Goal: Task Accomplishment & Management: Use online tool/utility

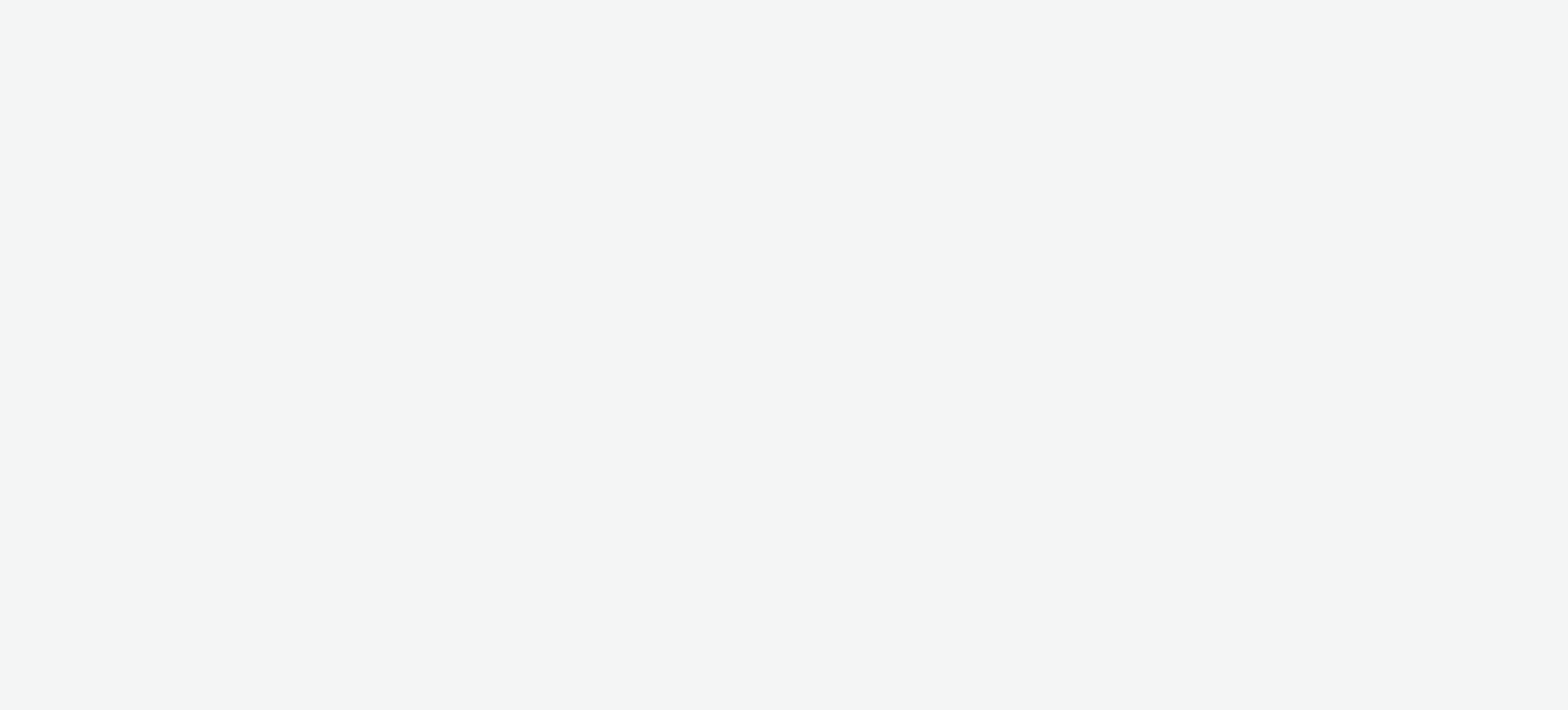
select select "ac009755-aa48-4799-8050-7a339a378eb8"
select select "79162ed7-0017-4339-93b0-3399b708648f"
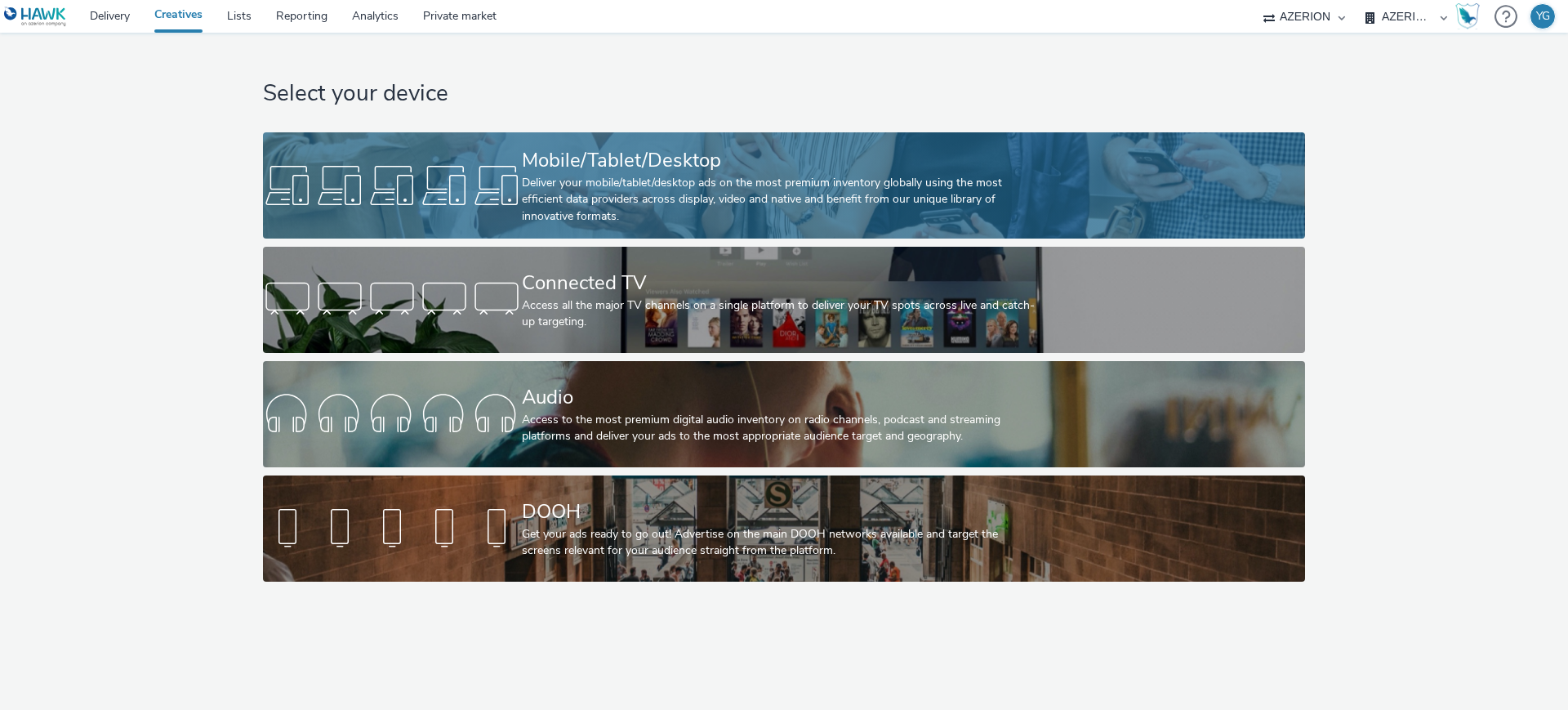
click at [702, 160] on div "Mobile/Tablet/Desktop" at bounding box center [781, 161] width 518 height 29
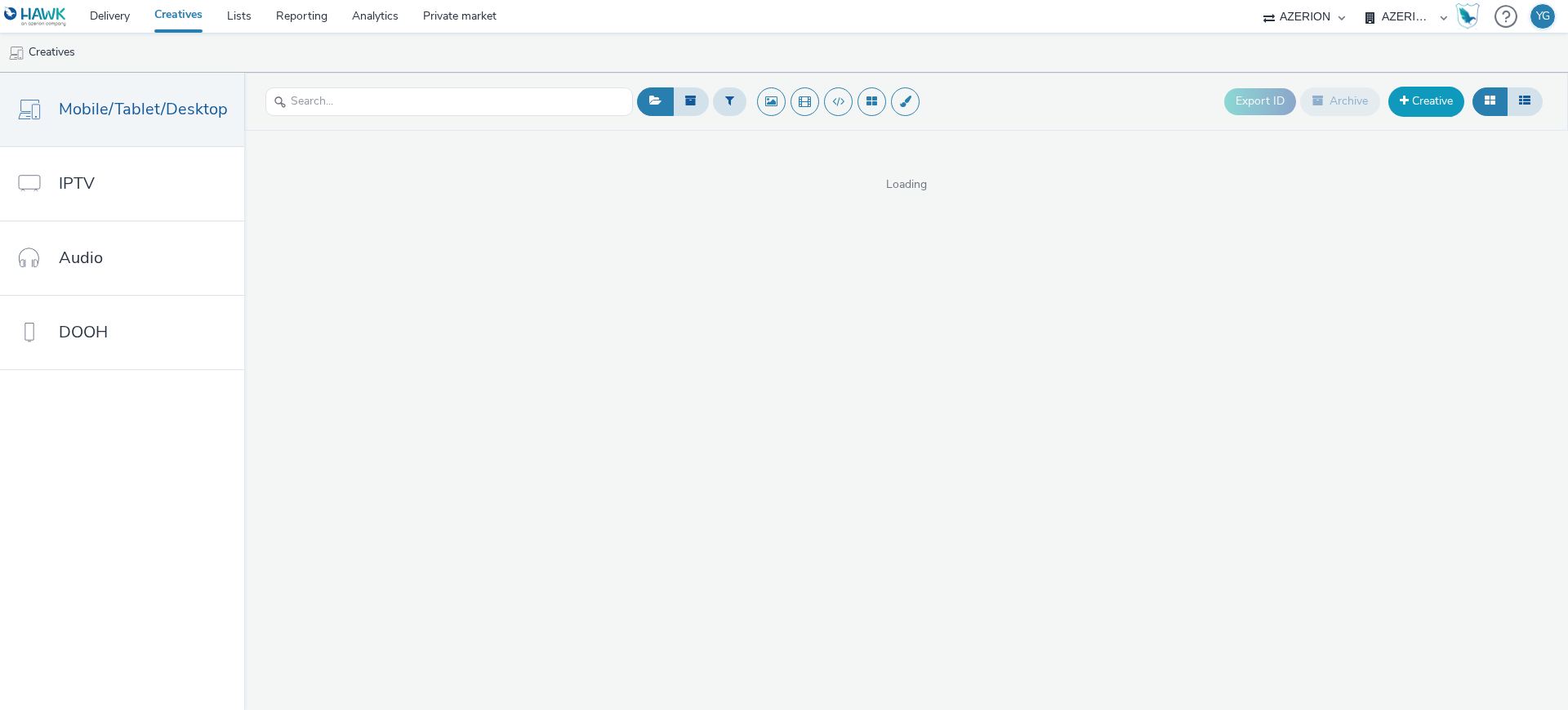
click at [1422, 99] on link "Creative" at bounding box center [1426, 101] width 76 height 30
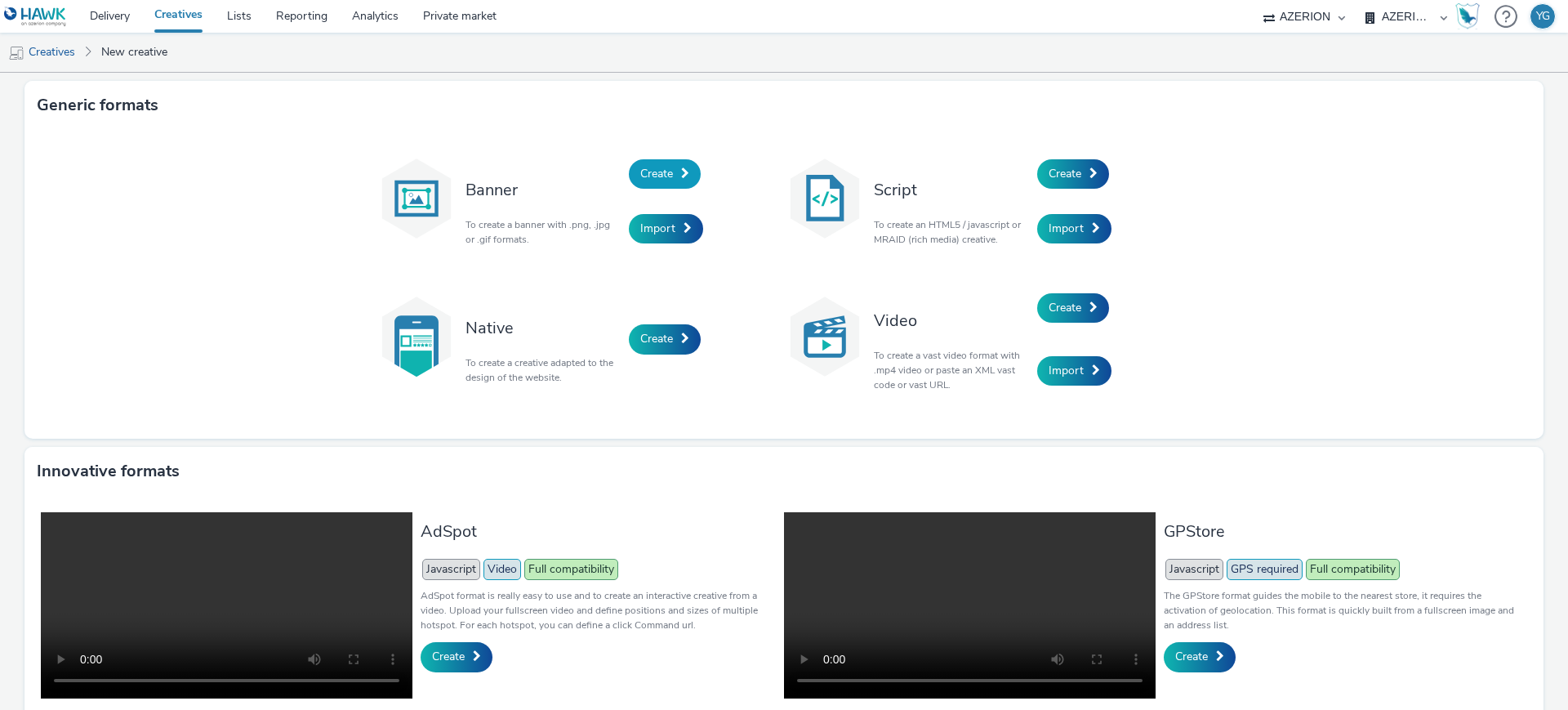
click at [678, 164] on link "Create" at bounding box center [664, 174] width 72 height 30
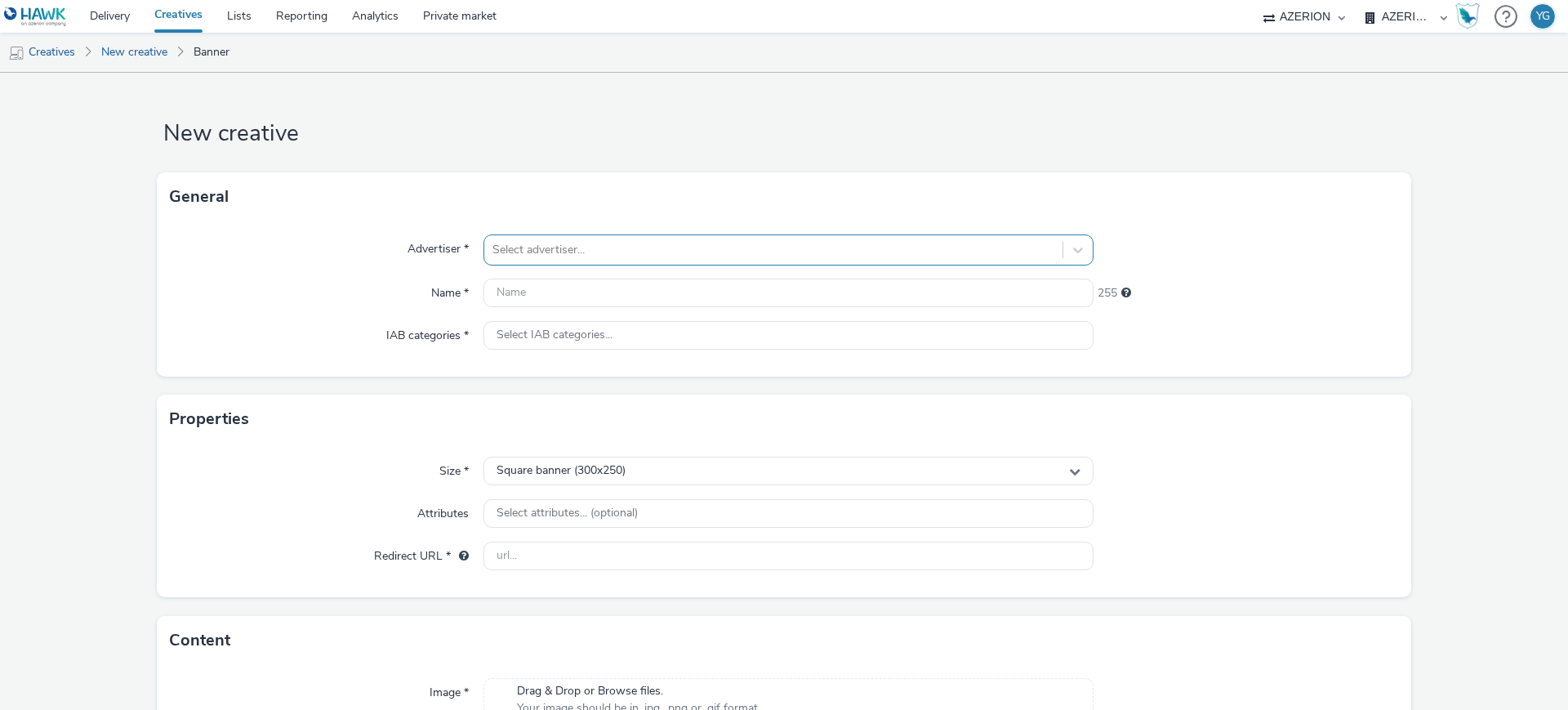
click at [589, 251] on div at bounding box center [774, 250] width 562 height 20
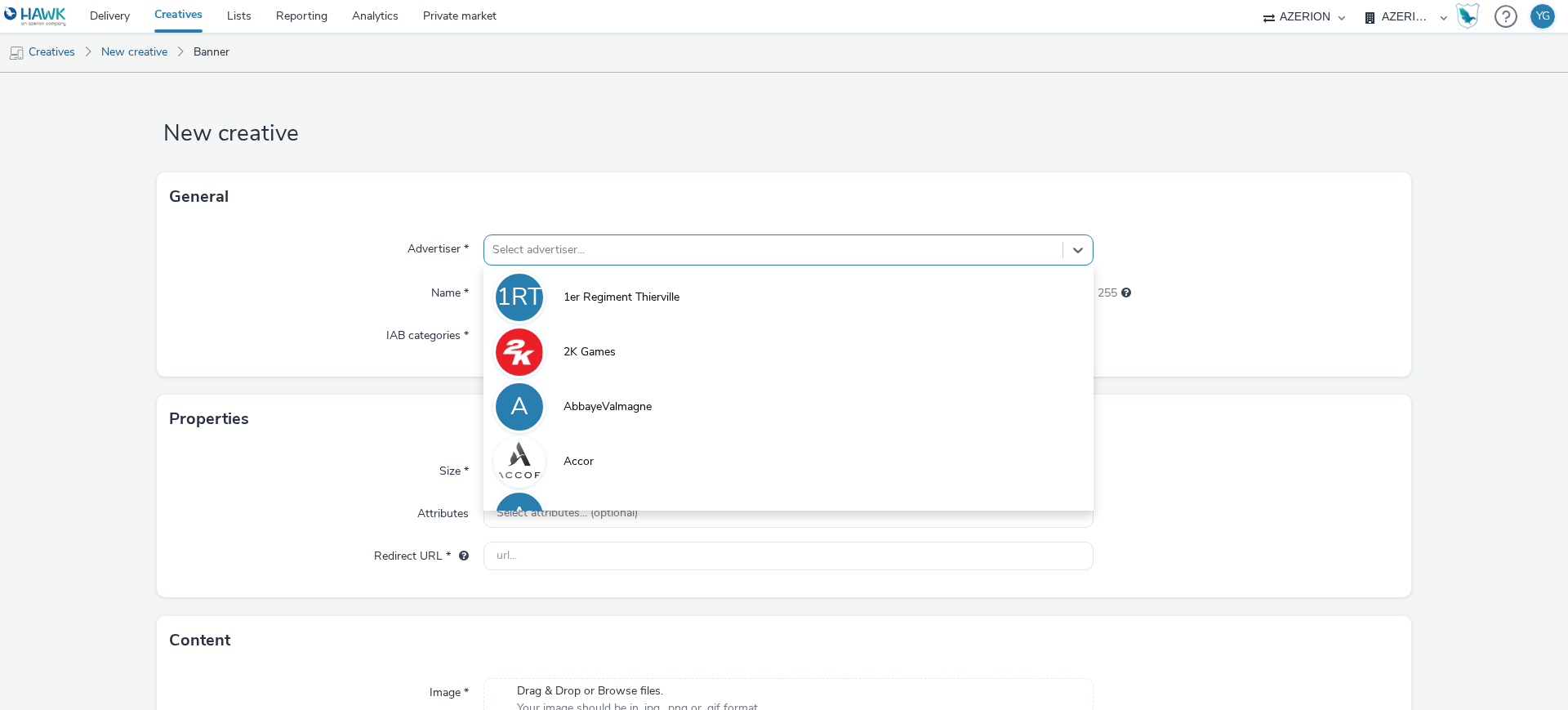
paste input "Der Museum - PASS - Musées"
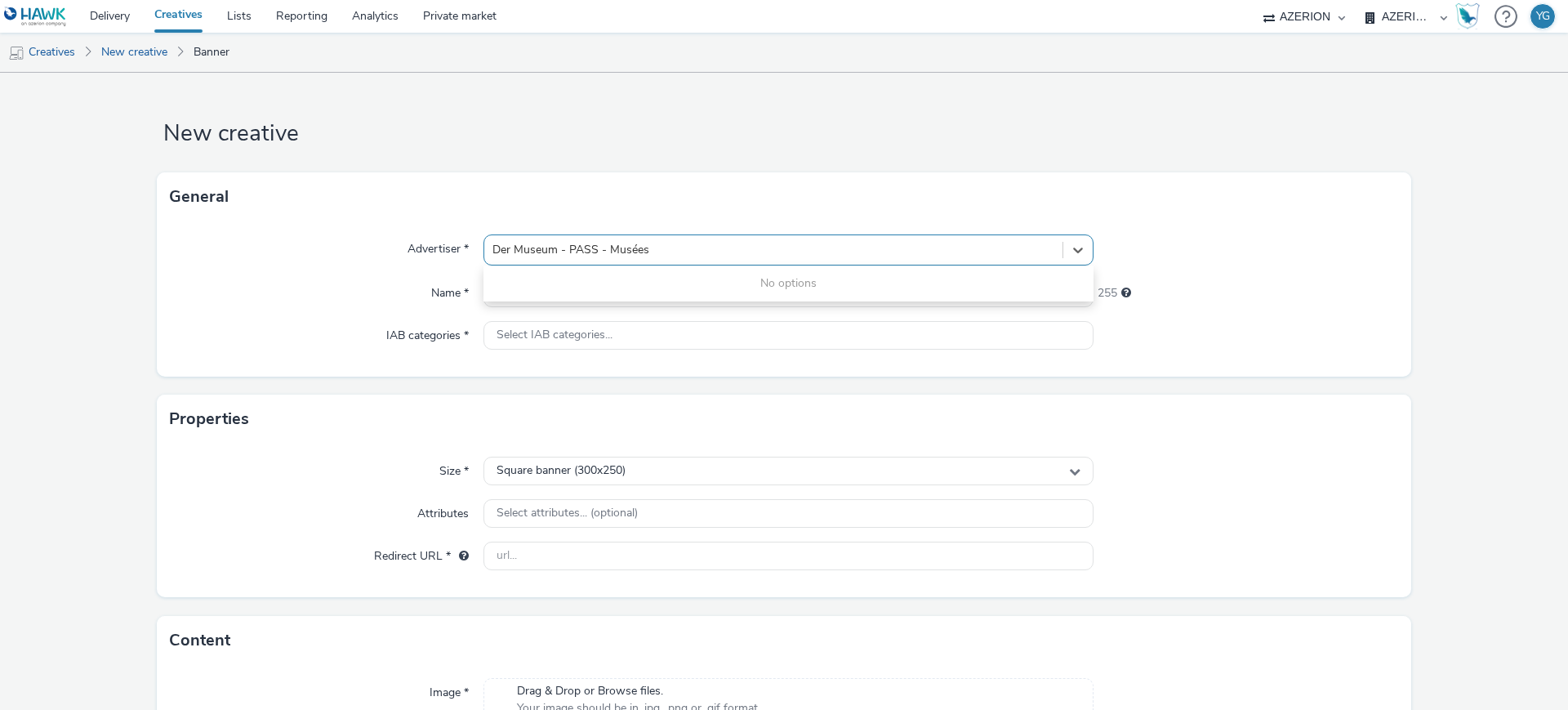
click at [493, 248] on input "Der Museum - PASS - Musées" at bounding box center [574, 250] width 163 height 16
type input "Der Museum - PASS - Musées"
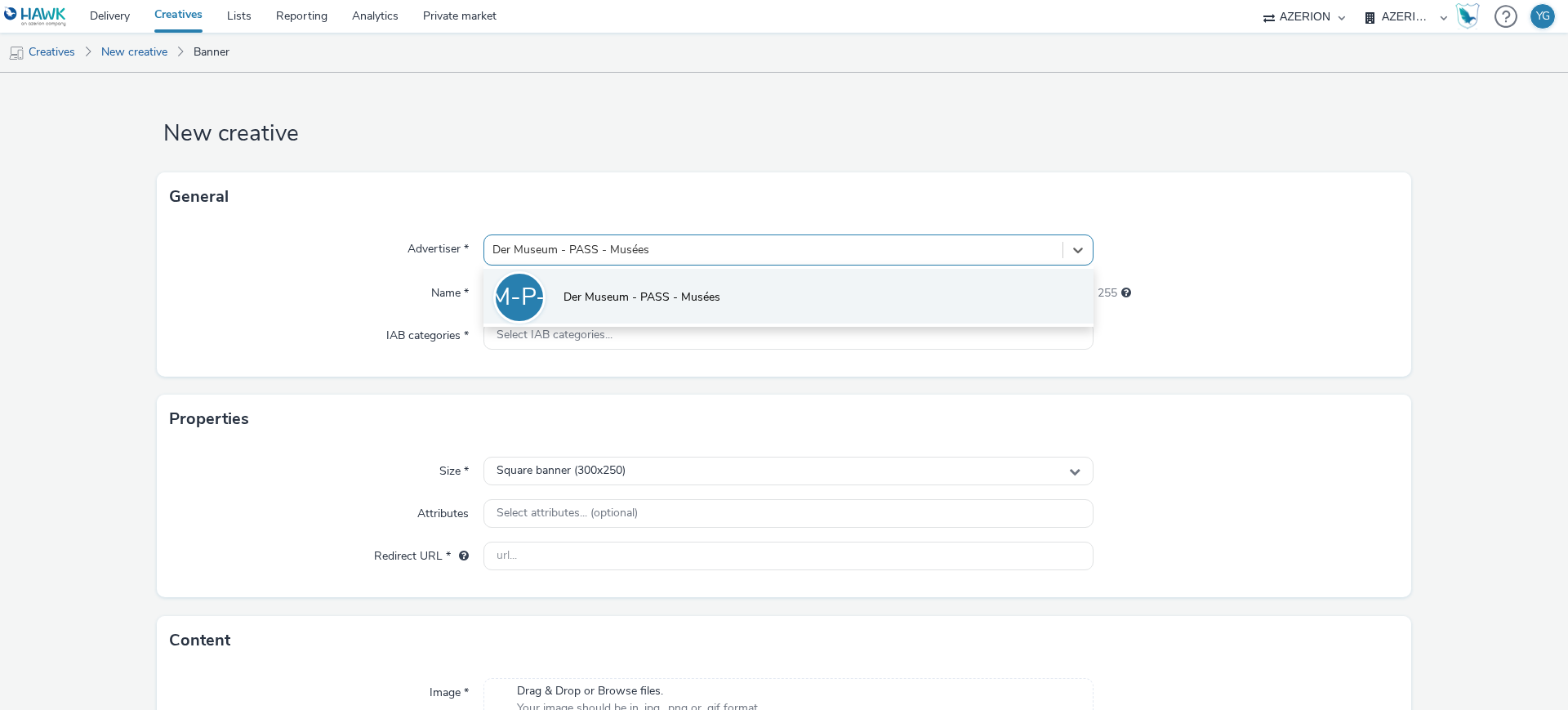
click at [620, 294] on span "Der Museum - PASS - Musées" at bounding box center [642, 296] width 157 height 16
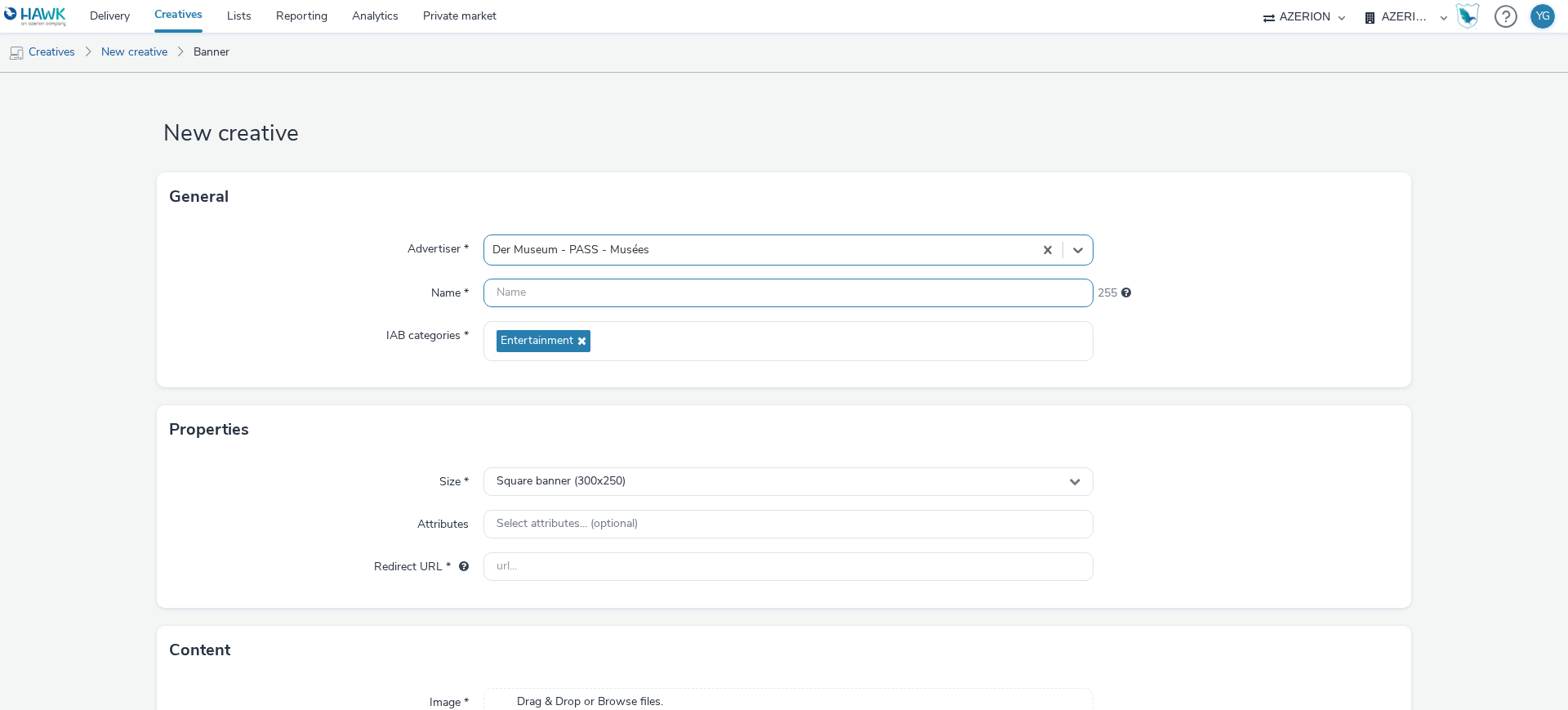
click at [578, 290] on input "text" at bounding box center [788, 293] width 610 height 29
paste input "DAGRE_Museums"
paste input "PASS-Musées"
click at [731, 292] on input "DAGRE_Museums_PASS-Musées_SeptOct25_Int_" at bounding box center [788, 293] width 610 height 29
click at [803, 298] on input "DAGRE_Museums_PASS-Musées_SeptOct25_Eng_Int_" at bounding box center [788, 293] width 610 height 29
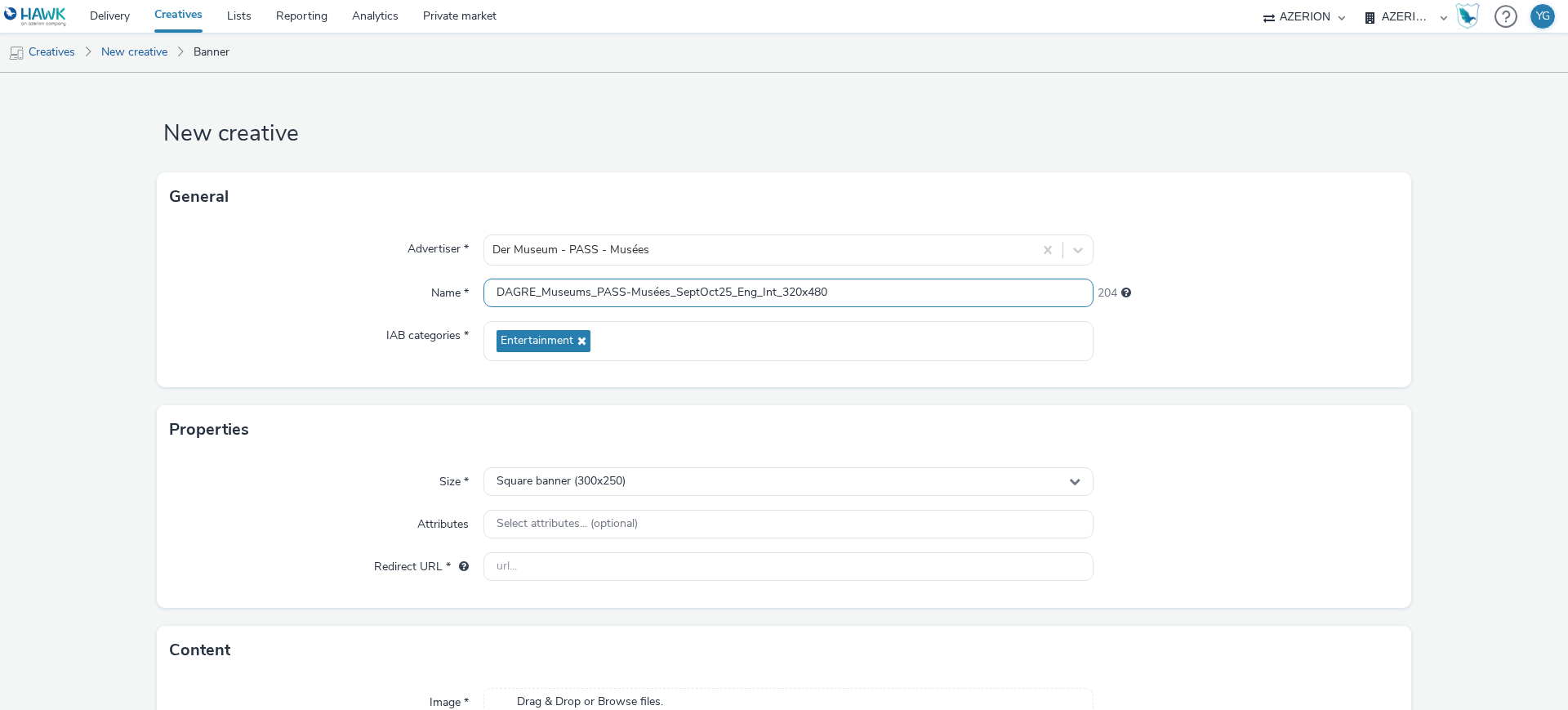
drag, startPoint x: 866, startPoint y: 301, endPoint x: 89, endPoint y: 306, distance: 777.0
click at [89, 306] on form "New creative General Advertiser * Der Museum - PASS - Musées Name * DAGRE_Museu…" at bounding box center [784, 467] width 1568 height 789
type input "DAGRE_Museums_PASS-Musées_SeptOct25_Eng_Int_320x480"
click at [649, 290] on input "DAGRE_Museums_PASS-Musées_SeptOct25_Eng_Int_320x480" at bounding box center [788, 293] width 610 height 29
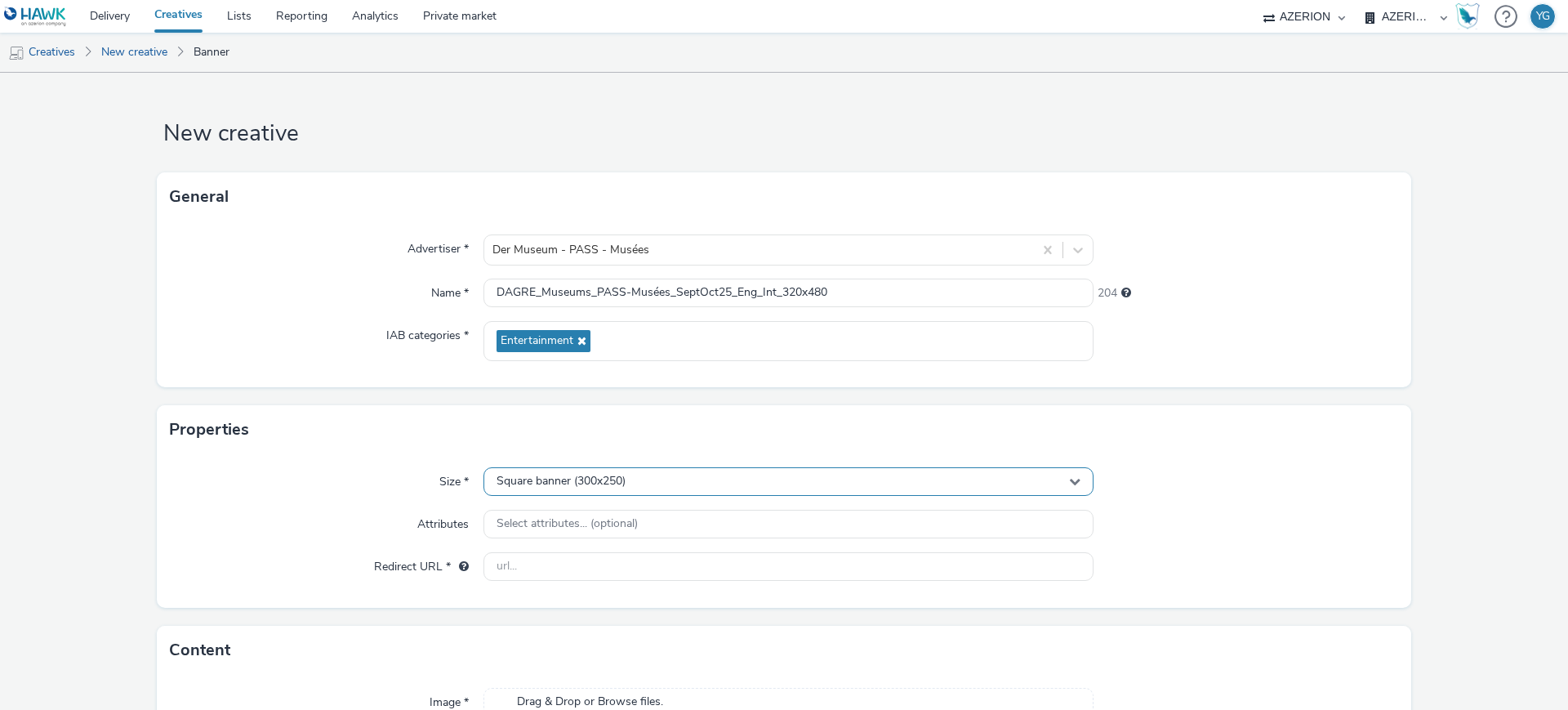
click at [664, 489] on div "Square banner (300x250)" at bounding box center [788, 482] width 610 height 29
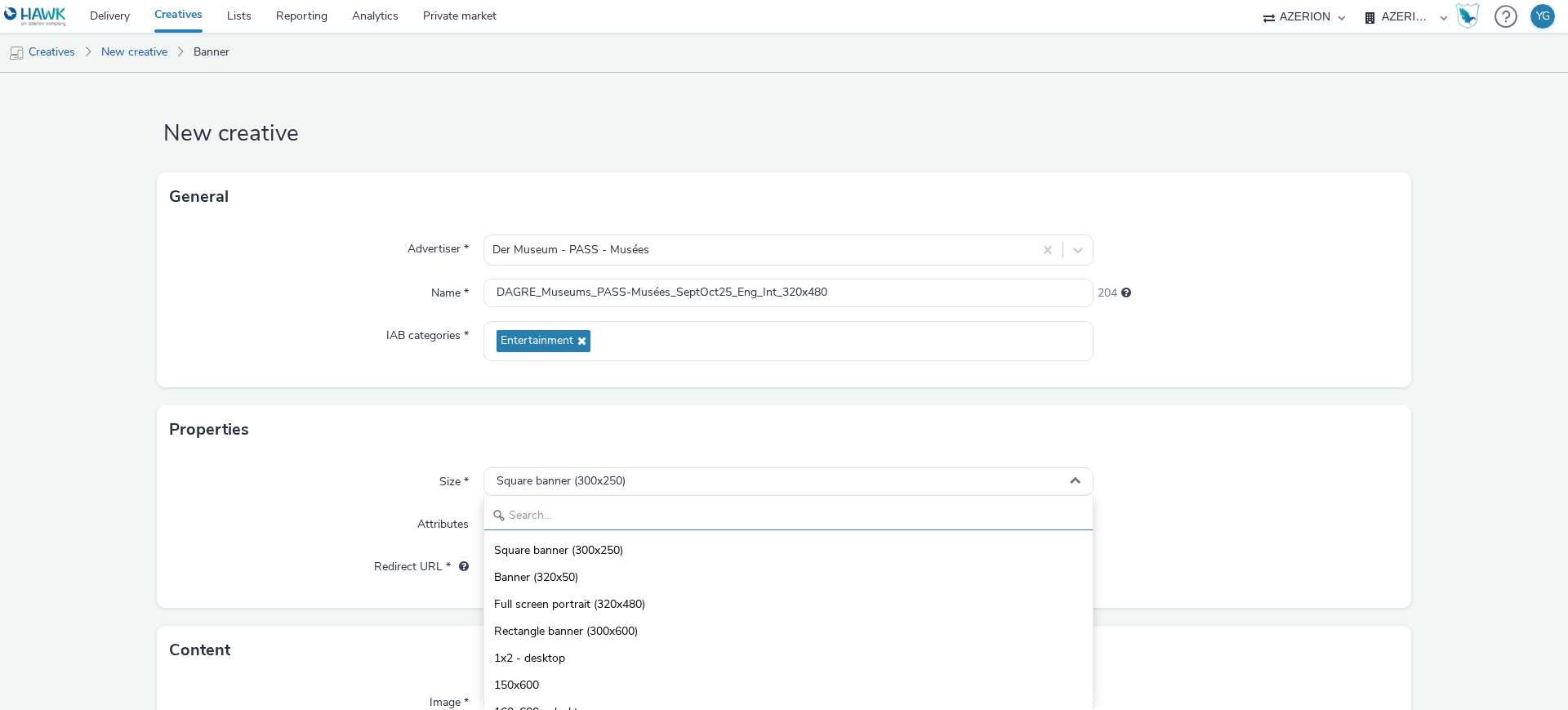
click at [594, 521] on input "text" at bounding box center [788, 516] width 608 height 29
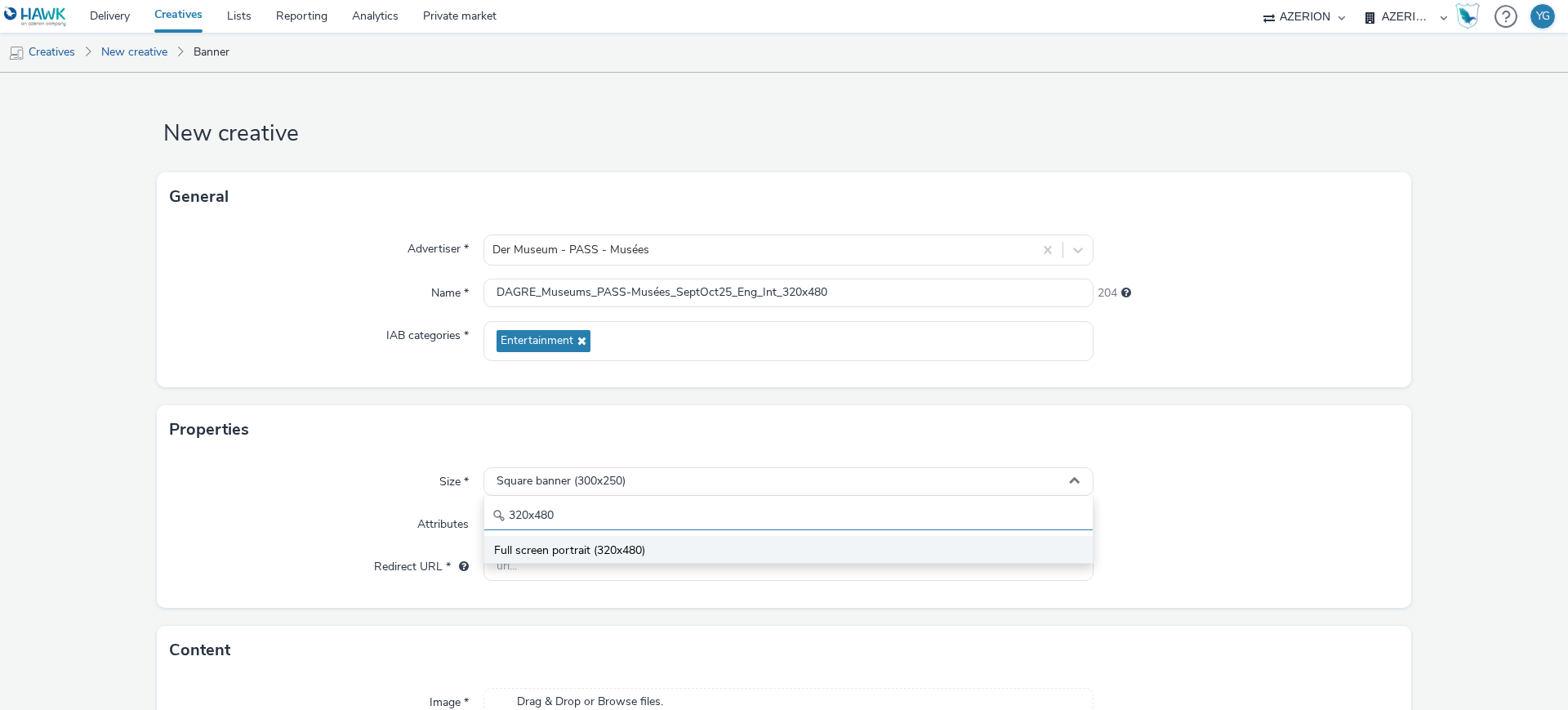
type input "320x480"
click at [674, 558] on li "Full screen portrait (320x480)" at bounding box center [788, 549] width 608 height 27
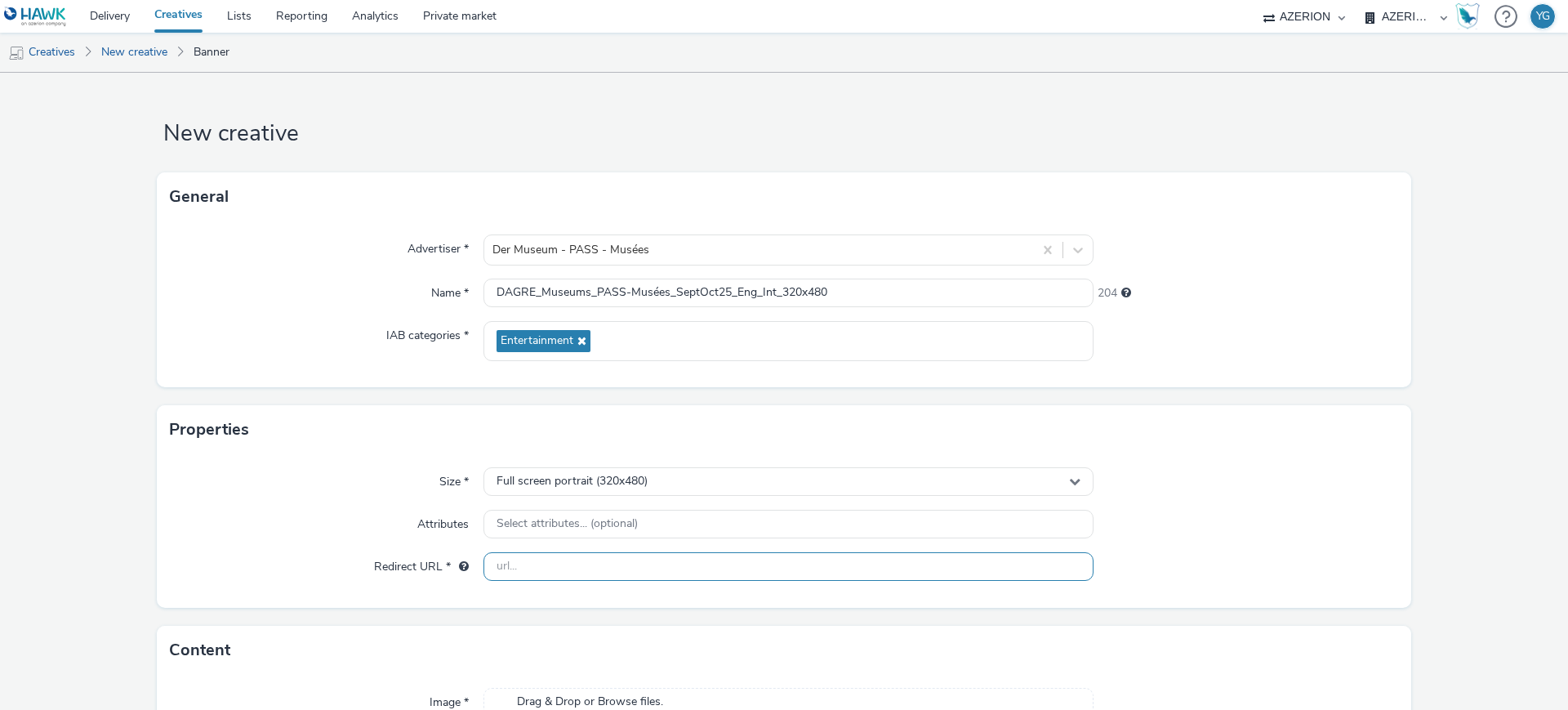
click at [564, 568] on input "text" at bounding box center [788, 566] width 610 height 29
paste input "[URL][DOMAIN_NAME]"
type input "[URL][DOMAIN_NAME]"
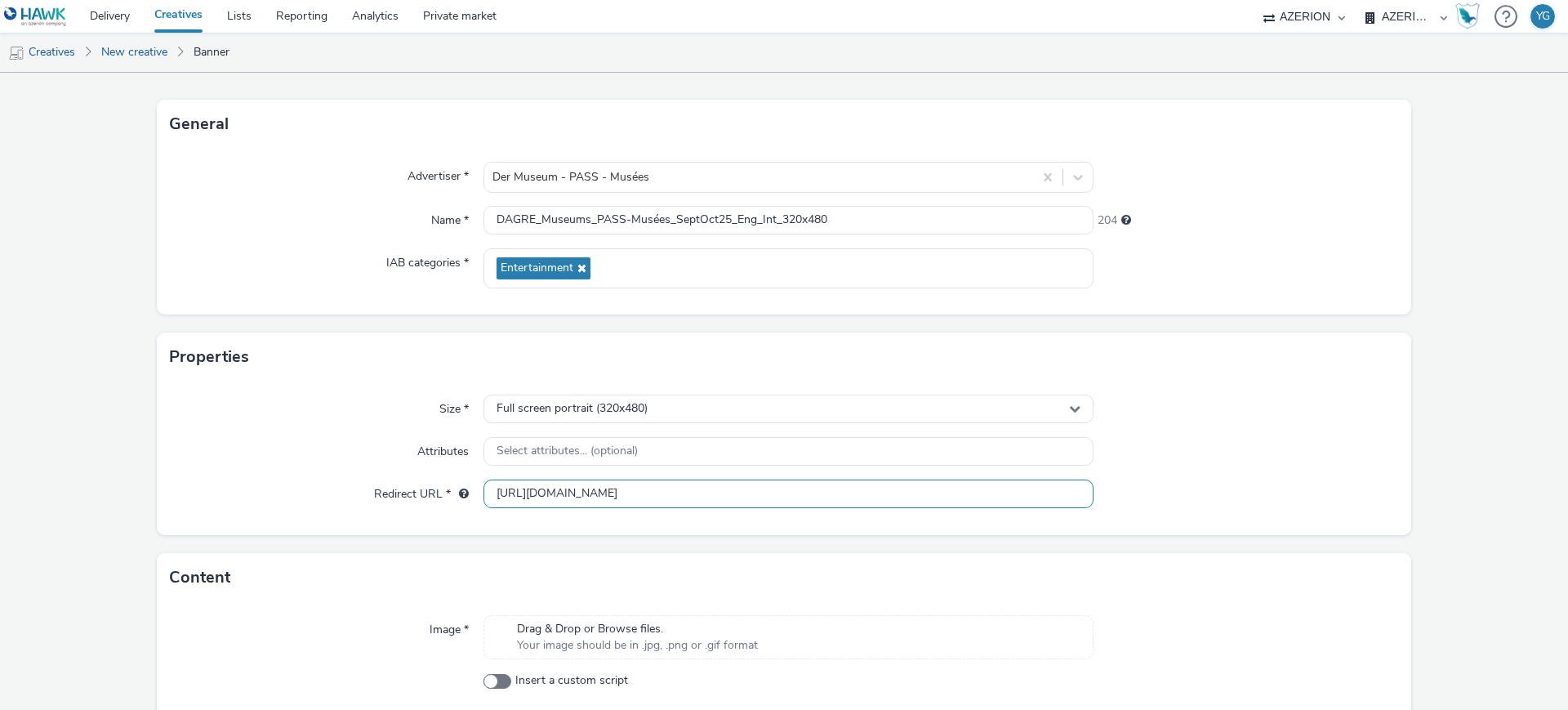
scroll to position [152, 0]
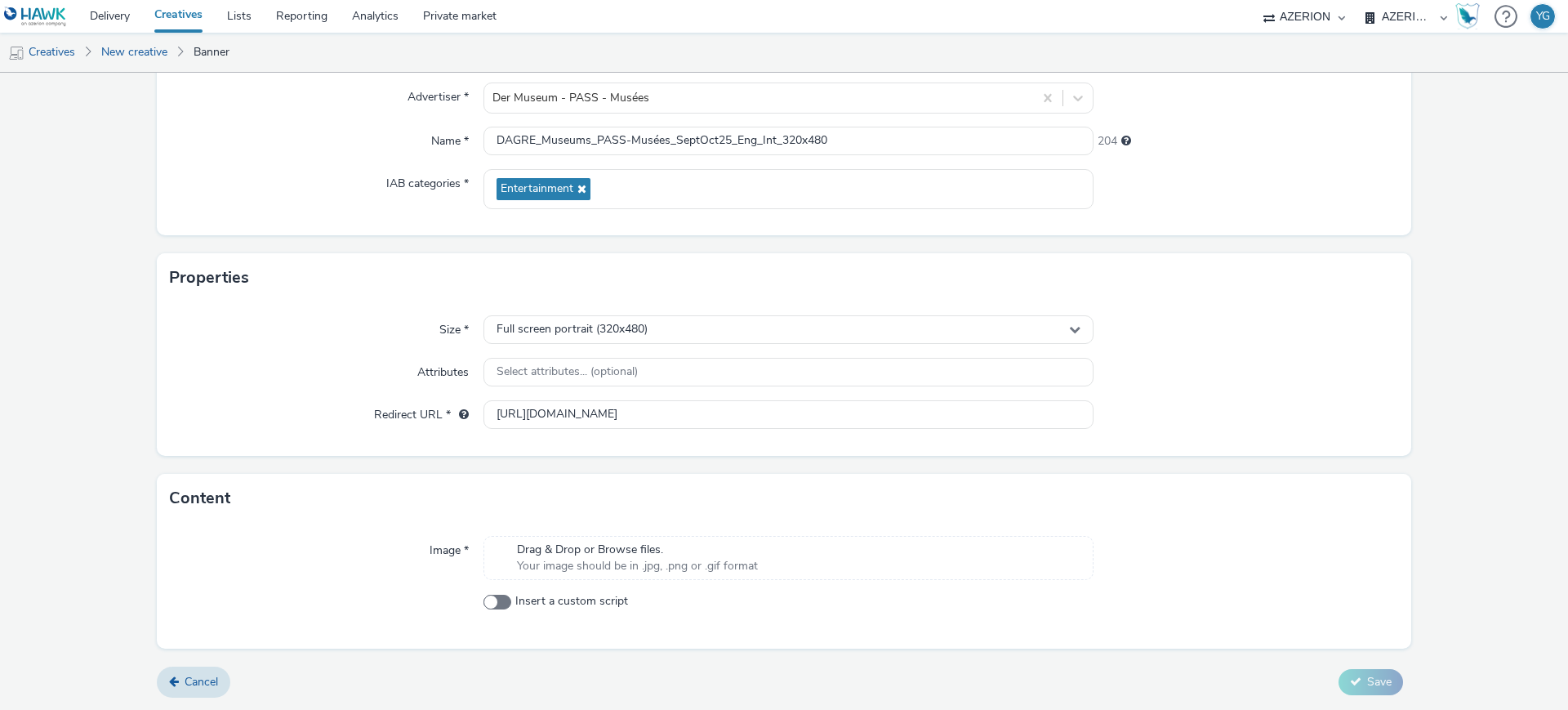
click at [618, 562] on span "Your image should be in .jpg, .png or .gif format" at bounding box center [638, 566] width 241 height 16
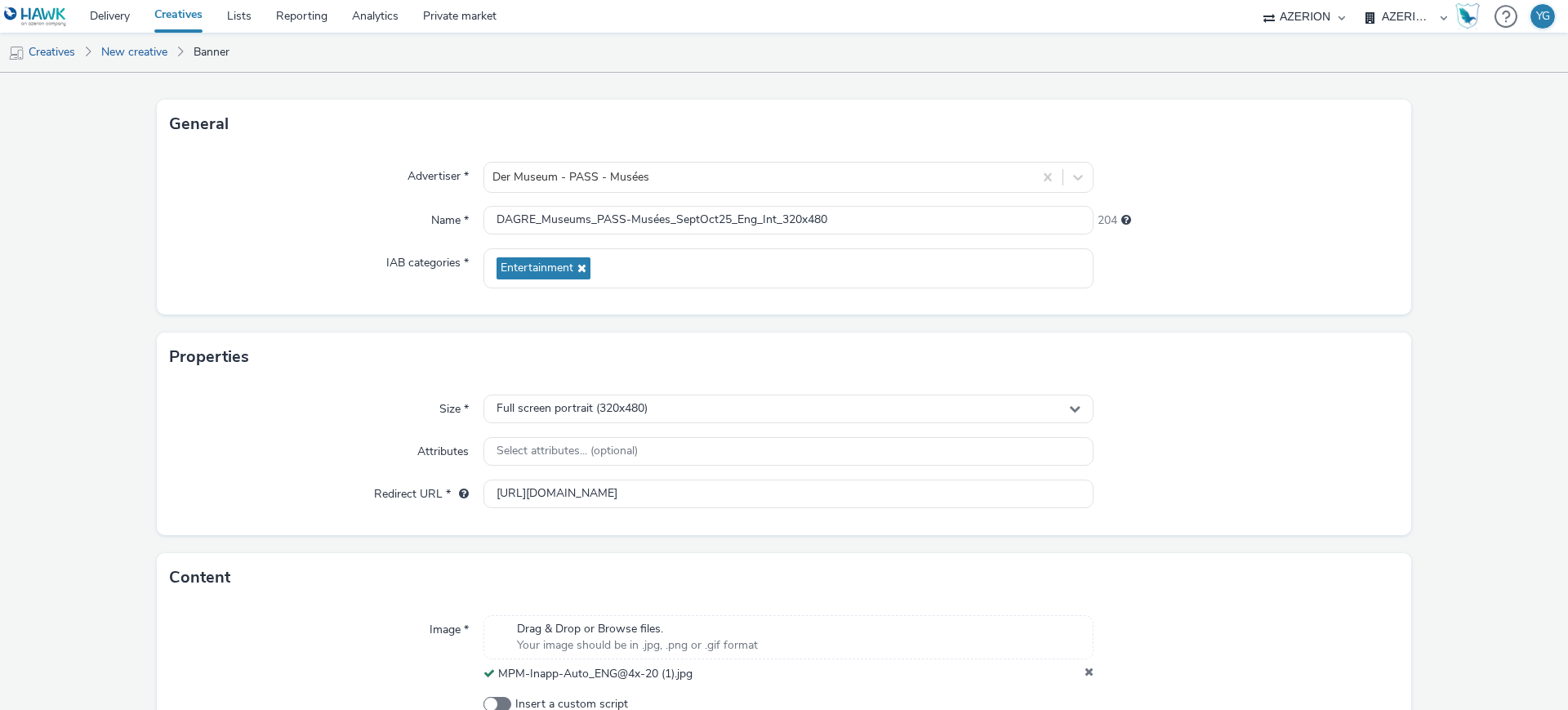
scroll to position [175, 0]
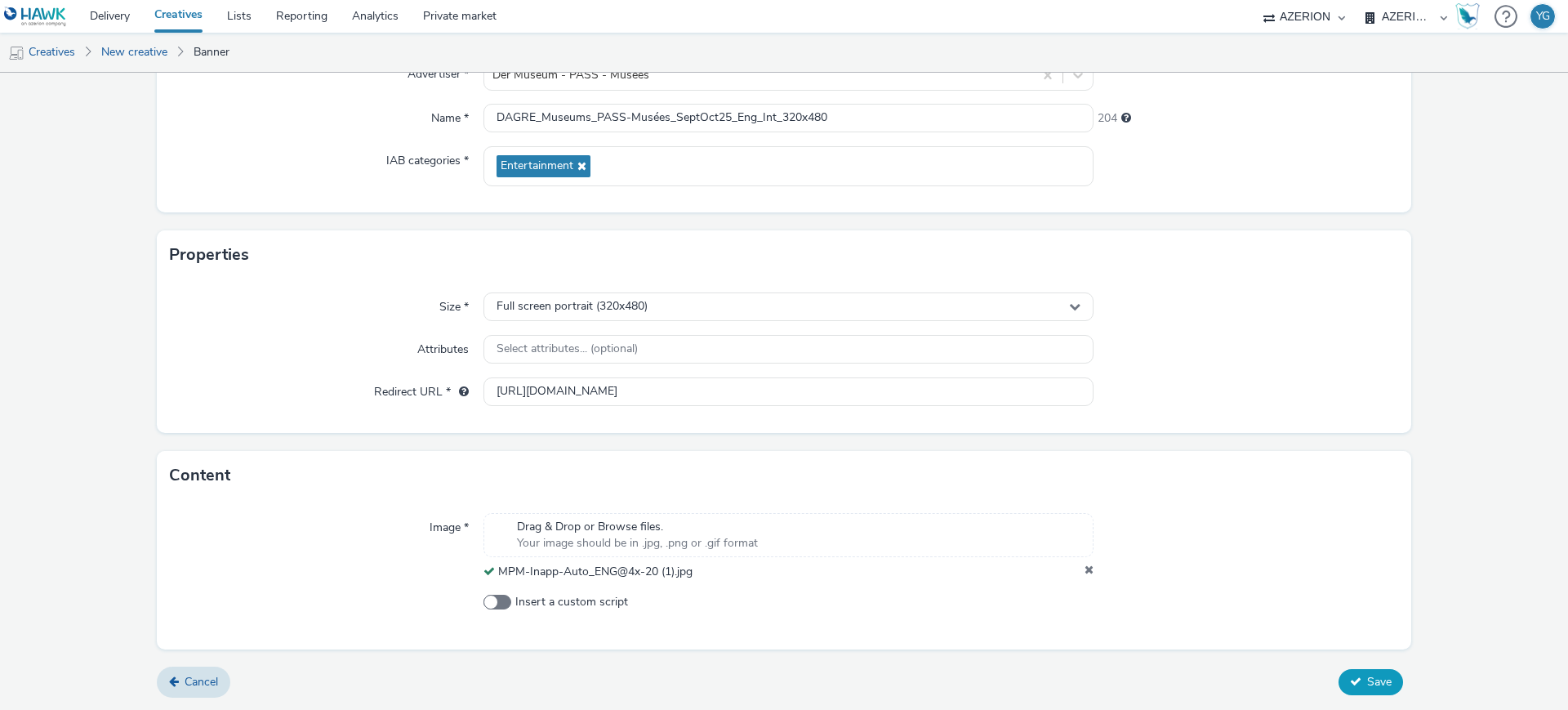
click at [1351, 676] on button "Save" at bounding box center [1371, 682] width 65 height 26
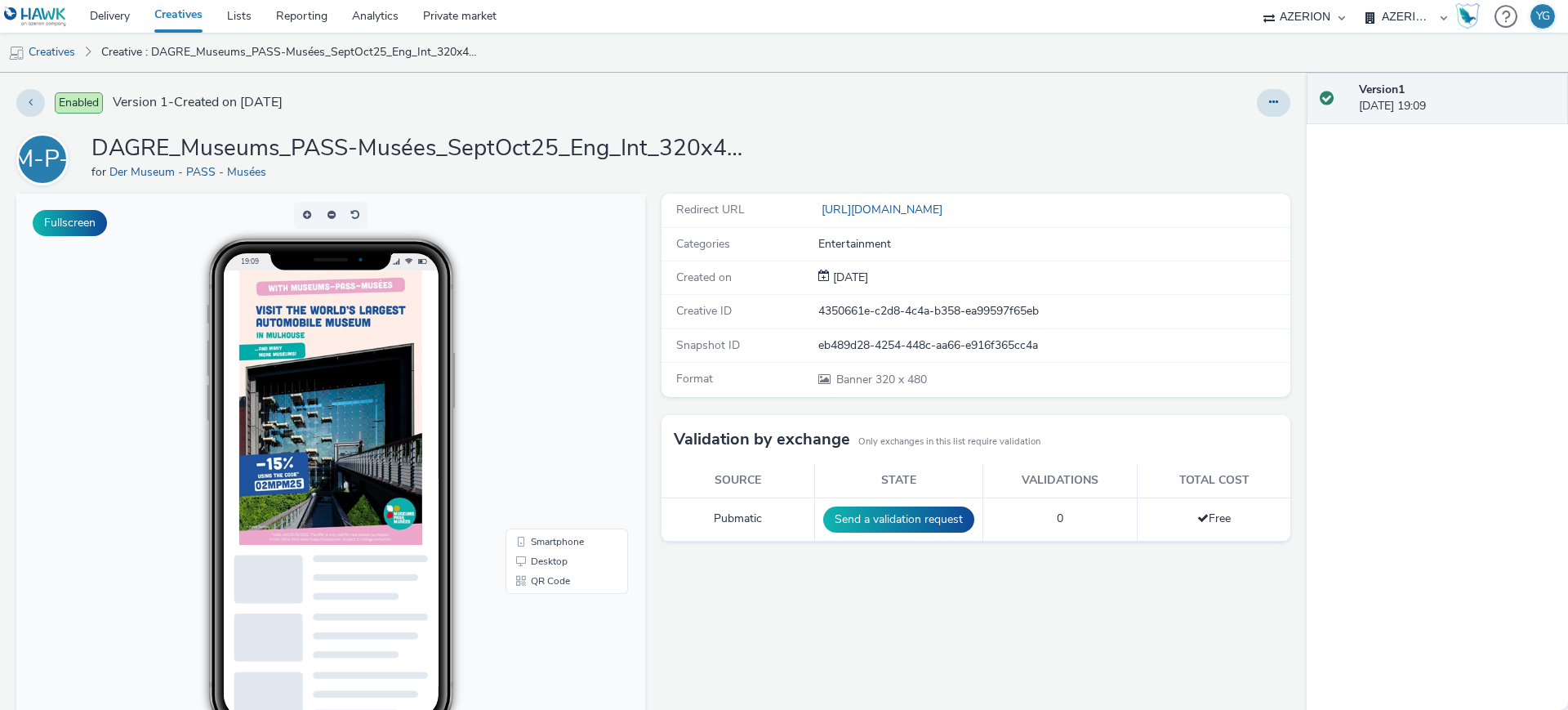
click at [359, 447] on img at bounding box center [330, 407] width 183 height 274
click at [76, 49] on link "Creatives" at bounding box center [42, 52] width 83 height 39
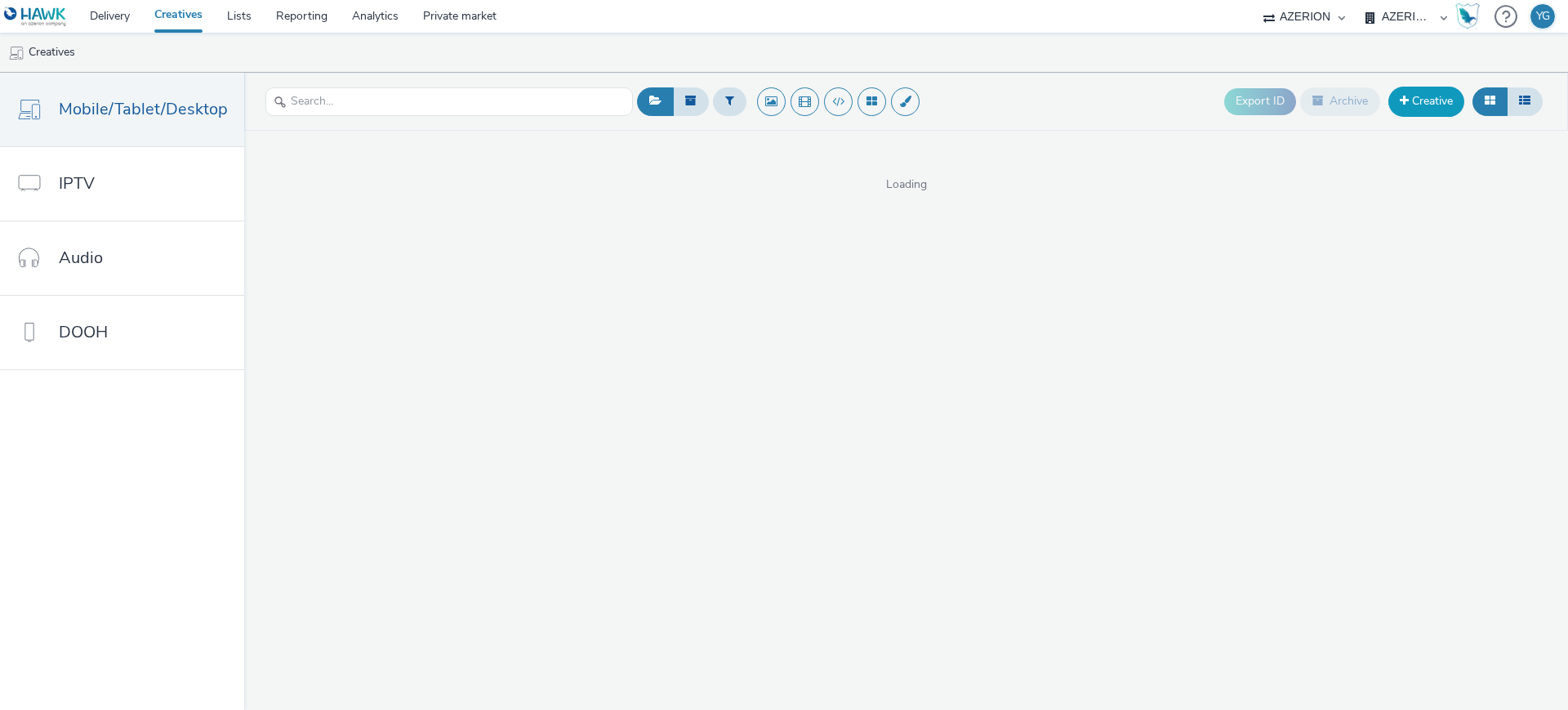
click at [1430, 94] on link "Creative" at bounding box center [1426, 101] width 76 height 30
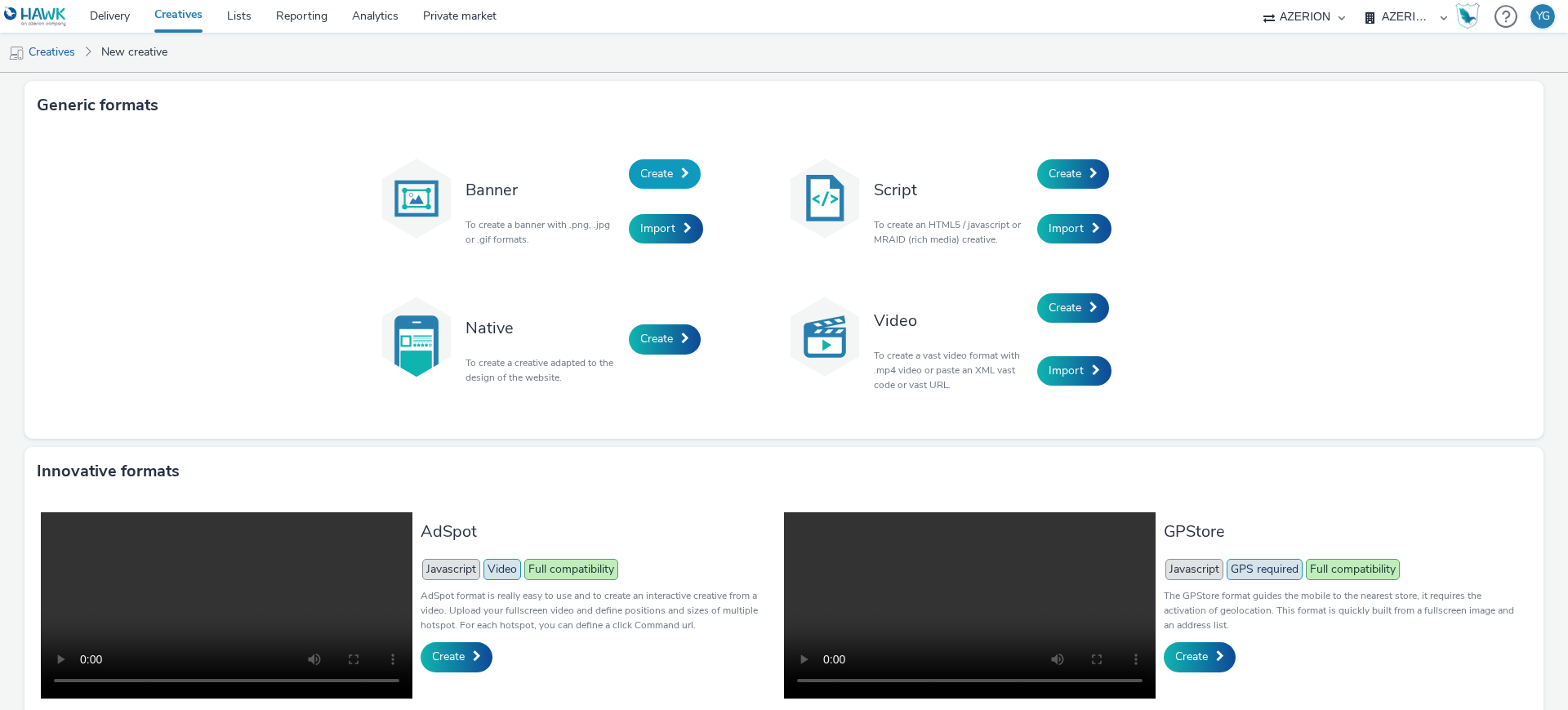
click at [681, 176] on span at bounding box center [685, 172] width 8 height 11
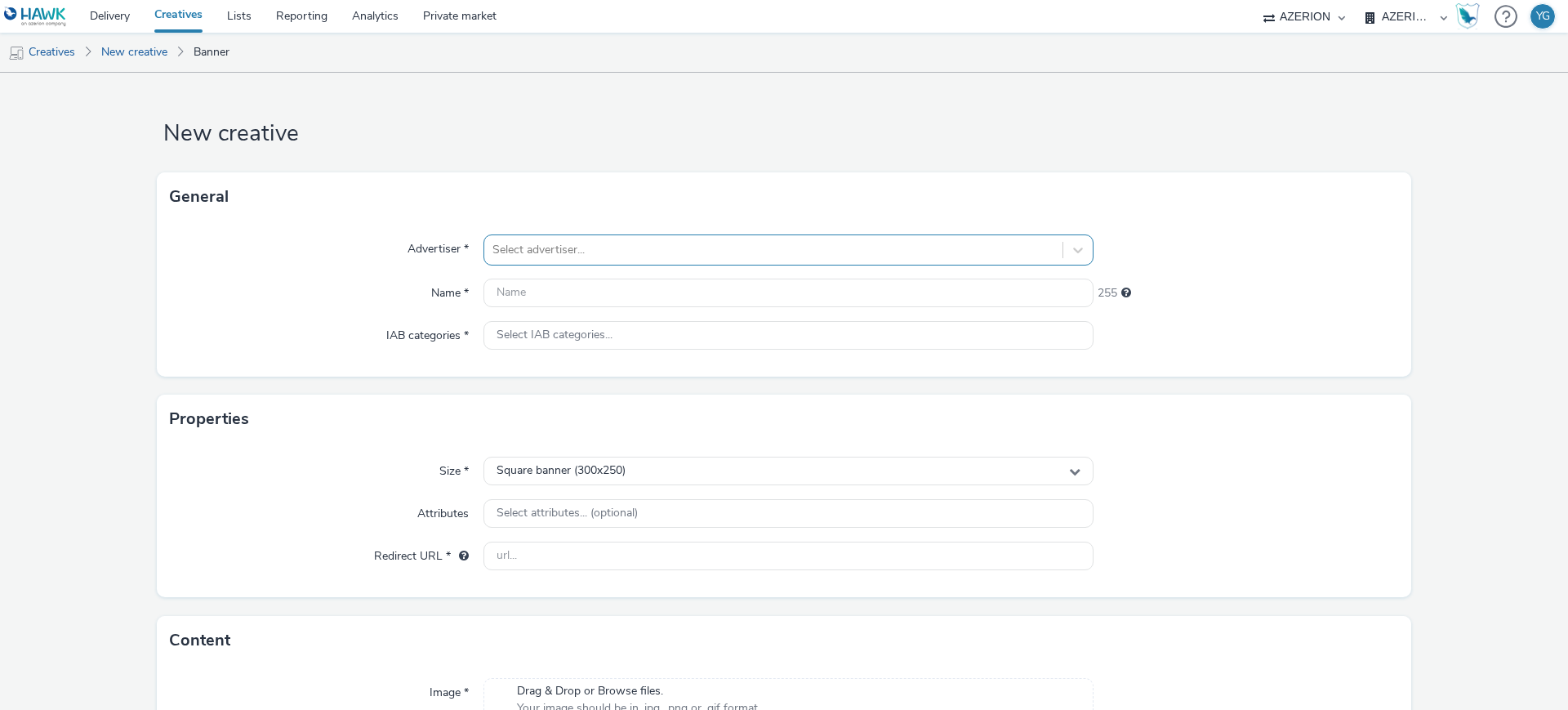
click at [611, 251] on div at bounding box center [774, 250] width 562 height 20
type input "d"
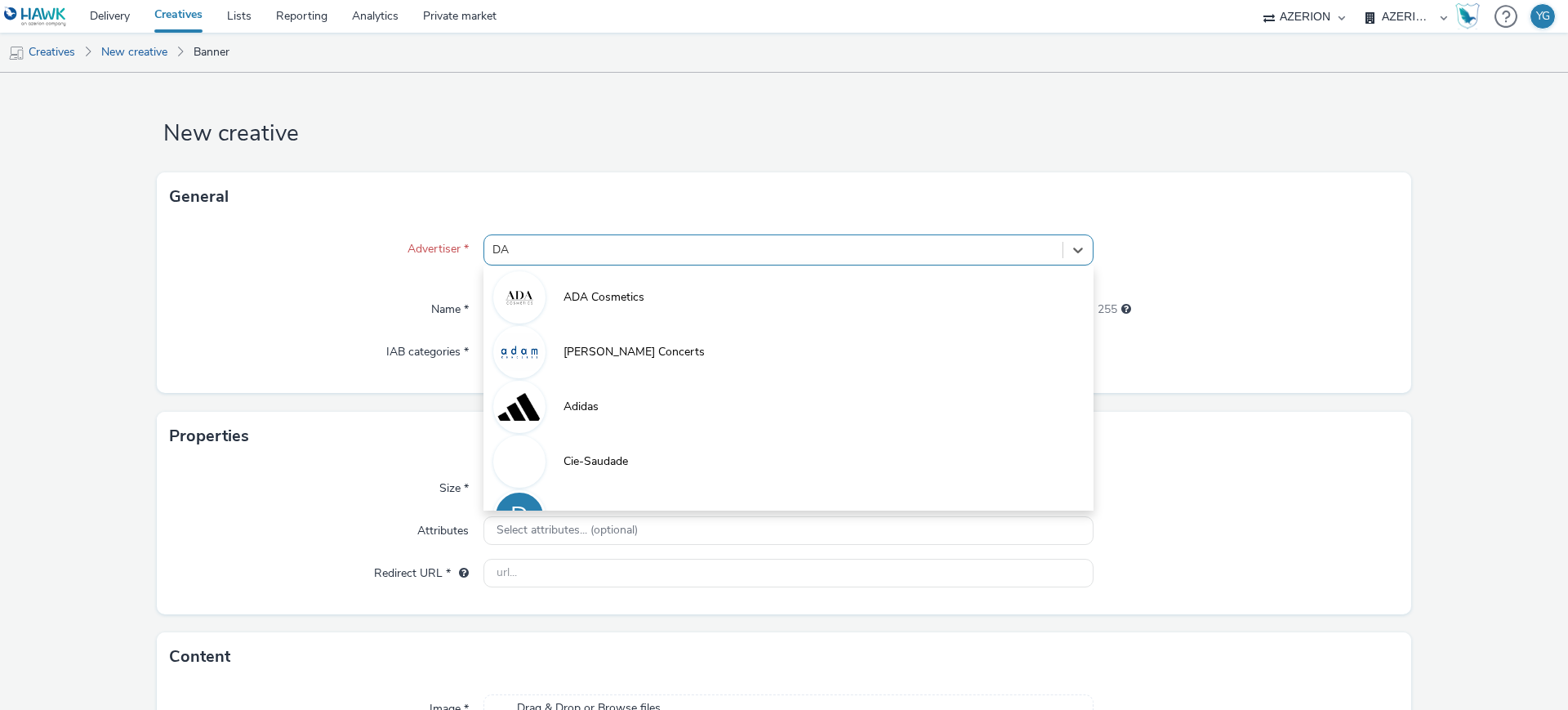
type input "DA"
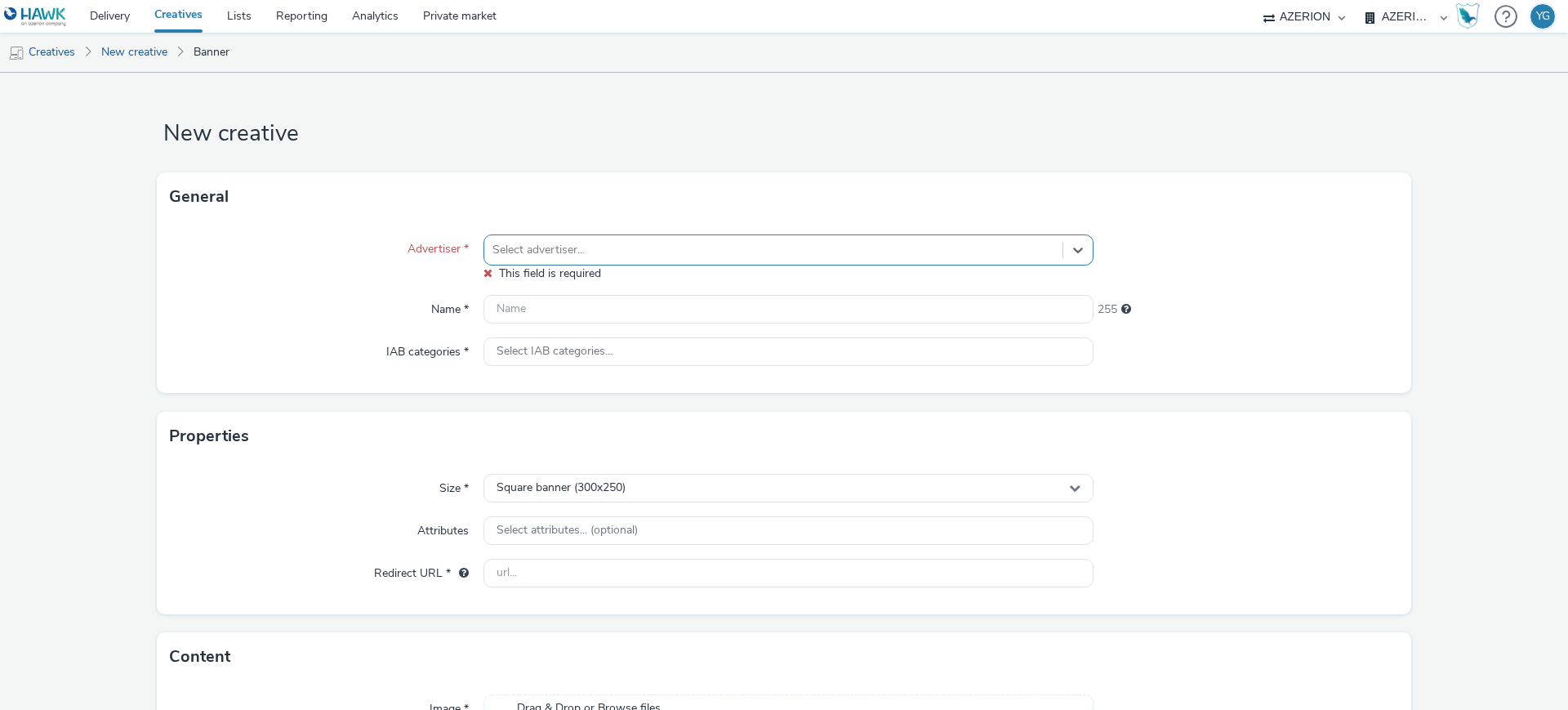
type input "d"
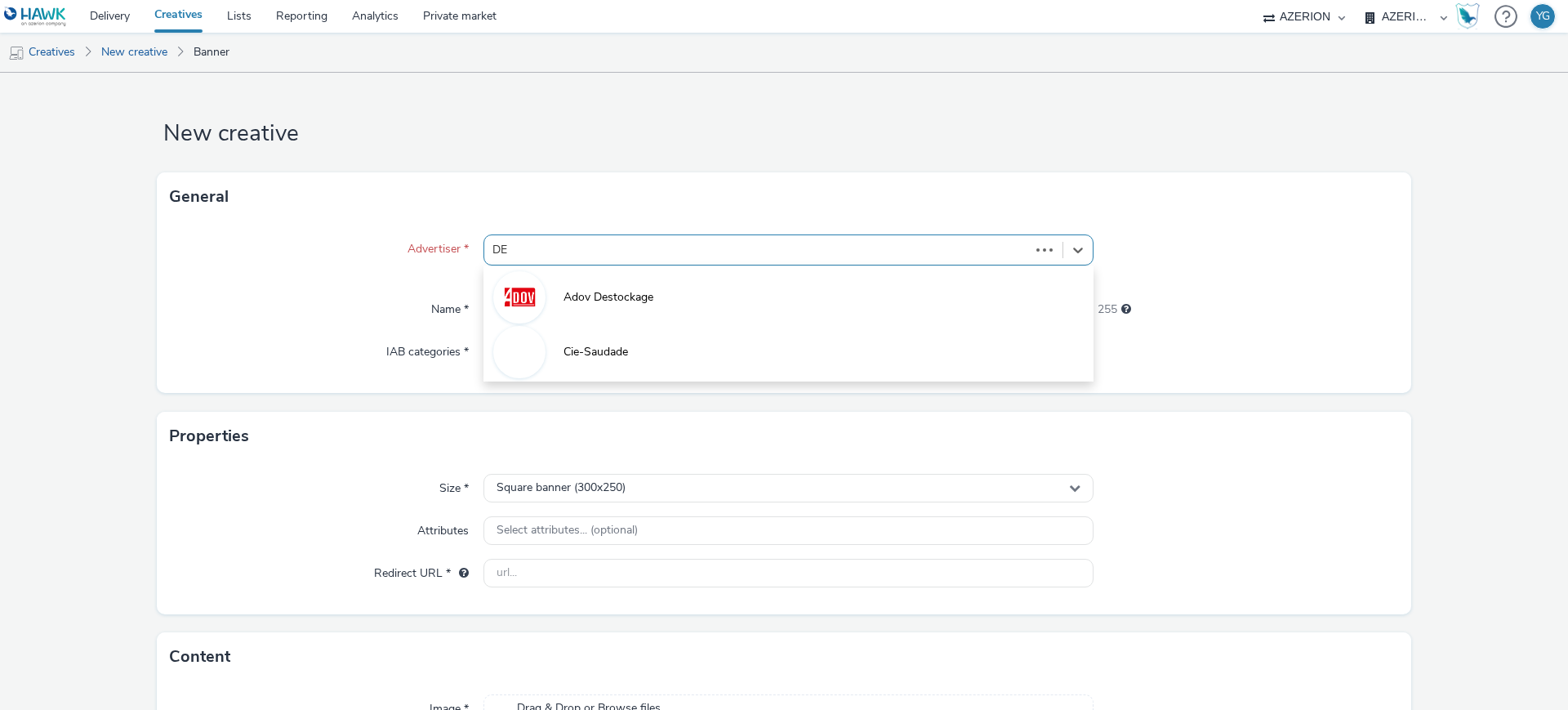
type input "DER"
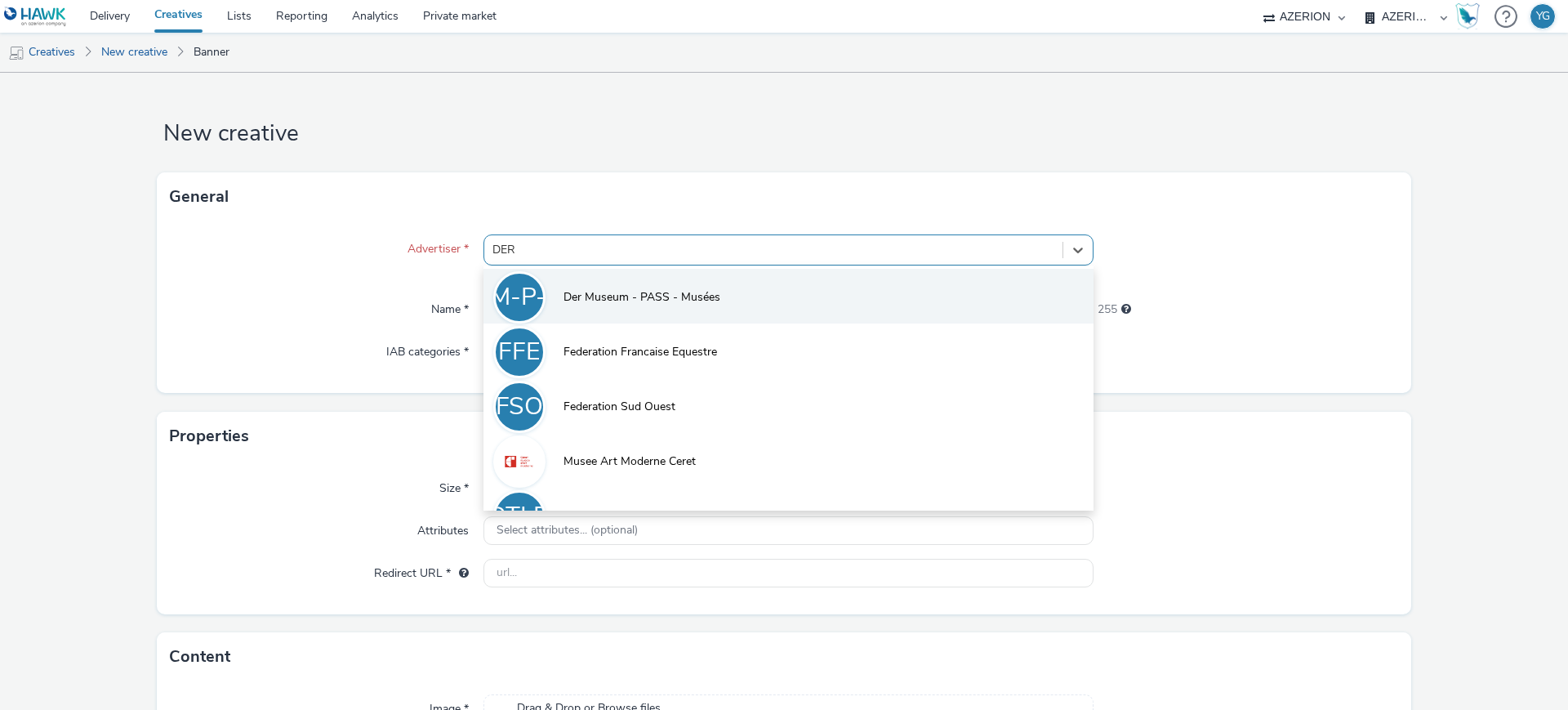
click at [595, 292] on span "Der Museum - PASS - Musées" at bounding box center [642, 296] width 157 height 16
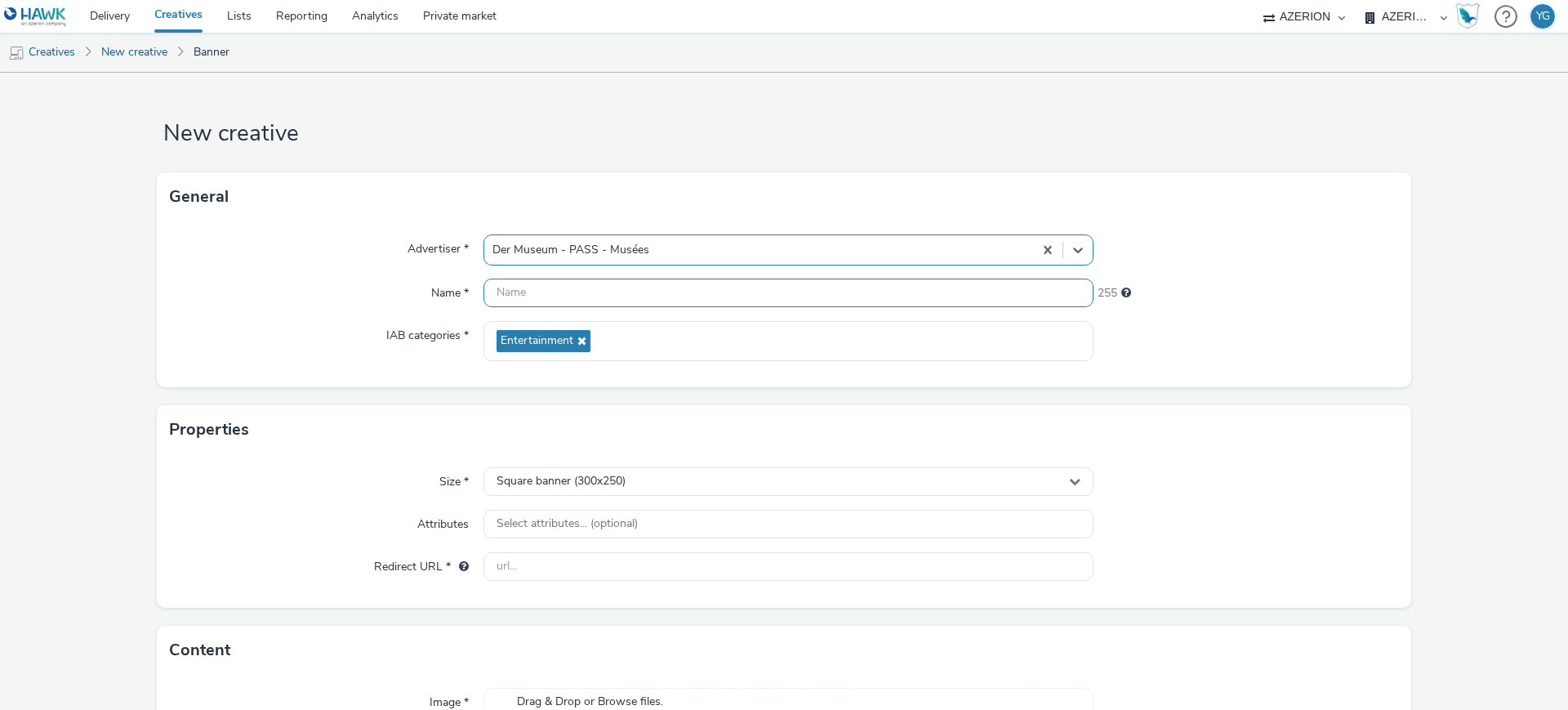
click at [510, 300] on input "text" at bounding box center [788, 293] width 610 height 29
paste input "DAGRE_Museums_PASS-Musées_SeptOct25_Eng_Int_320x480"
click at [495, 295] on input "DAGRE_Museums_PASS-Musées_SeptOct25_Eng_Int_320x480" at bounding box center [788, 293] width 610 height 29
drag, startPoint x: 752, startPoint y: 297, endPoint x: 731, endPoint y: 296, distance: 21.0
click at [731, 296] on input "DAGRE_Museums_PASS-Musées_SeptOct25_Eng_Int_320x480" at bounding box center [788, 293] width 610 height 29
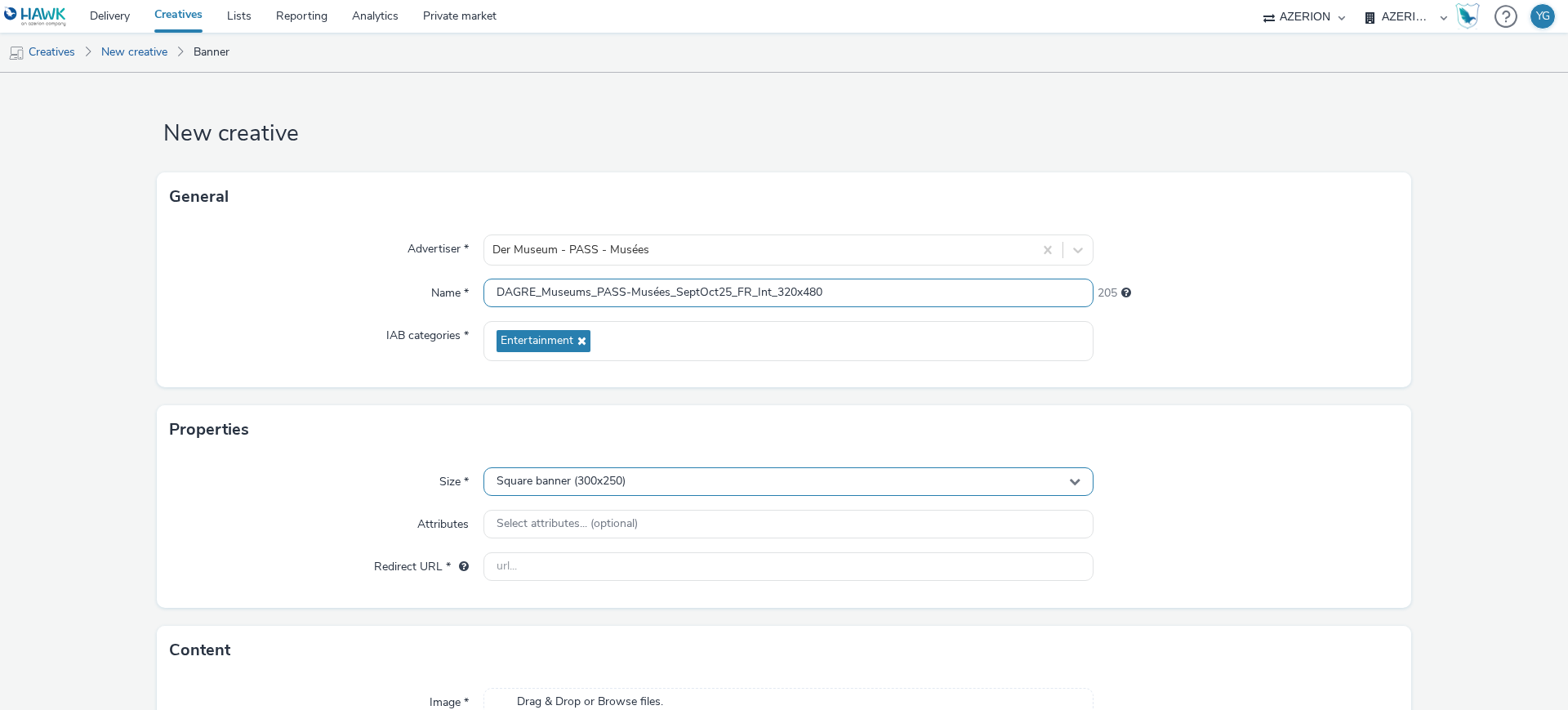
type input "DAGRE_Museums_PASS-Musées_SeptOct25_FR_Int_320x480"
click at [609, 479] on span "Square banner (300x250)" at bounding box center [561, 482] width 129 height 14
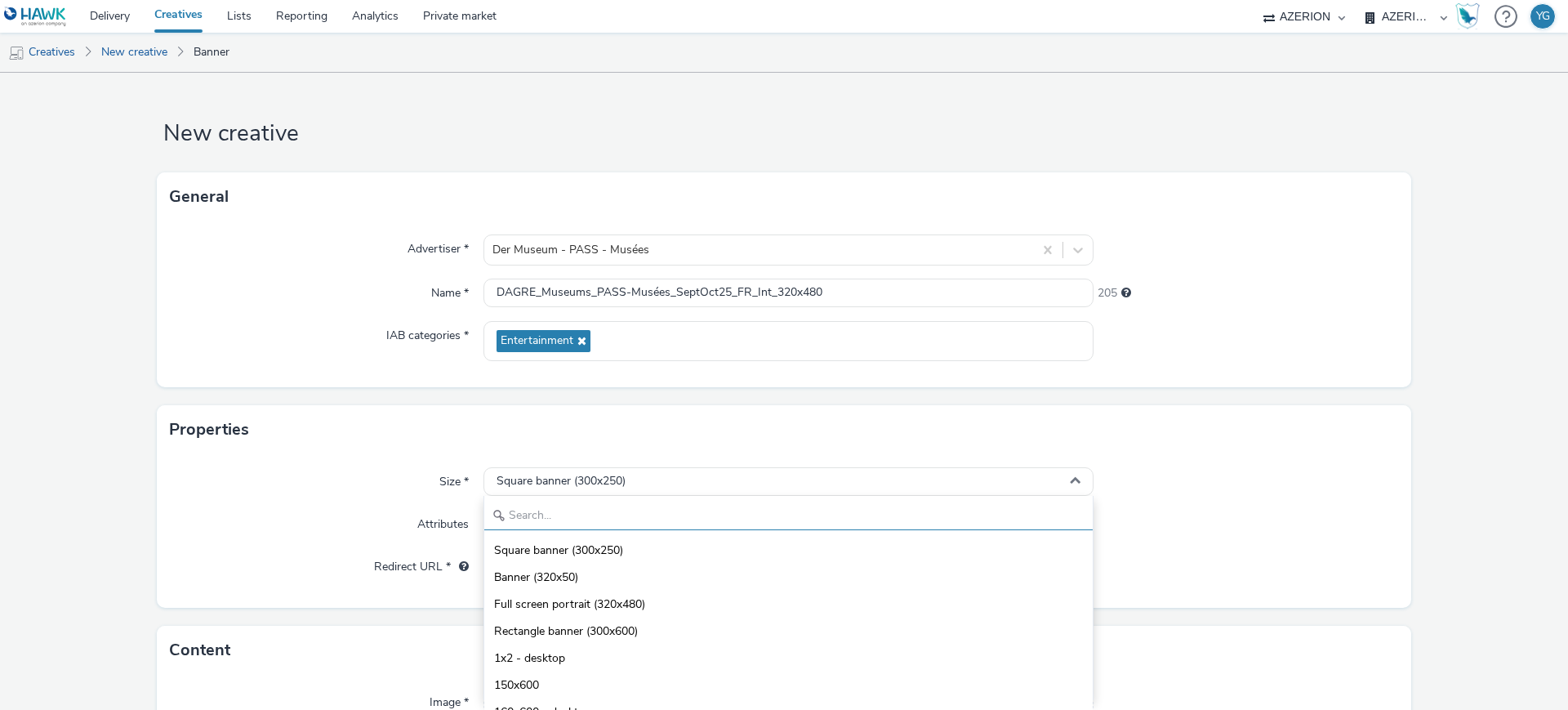
click at [591, 512] on input "text" at bounding box center [788, 516] width 608 height 29
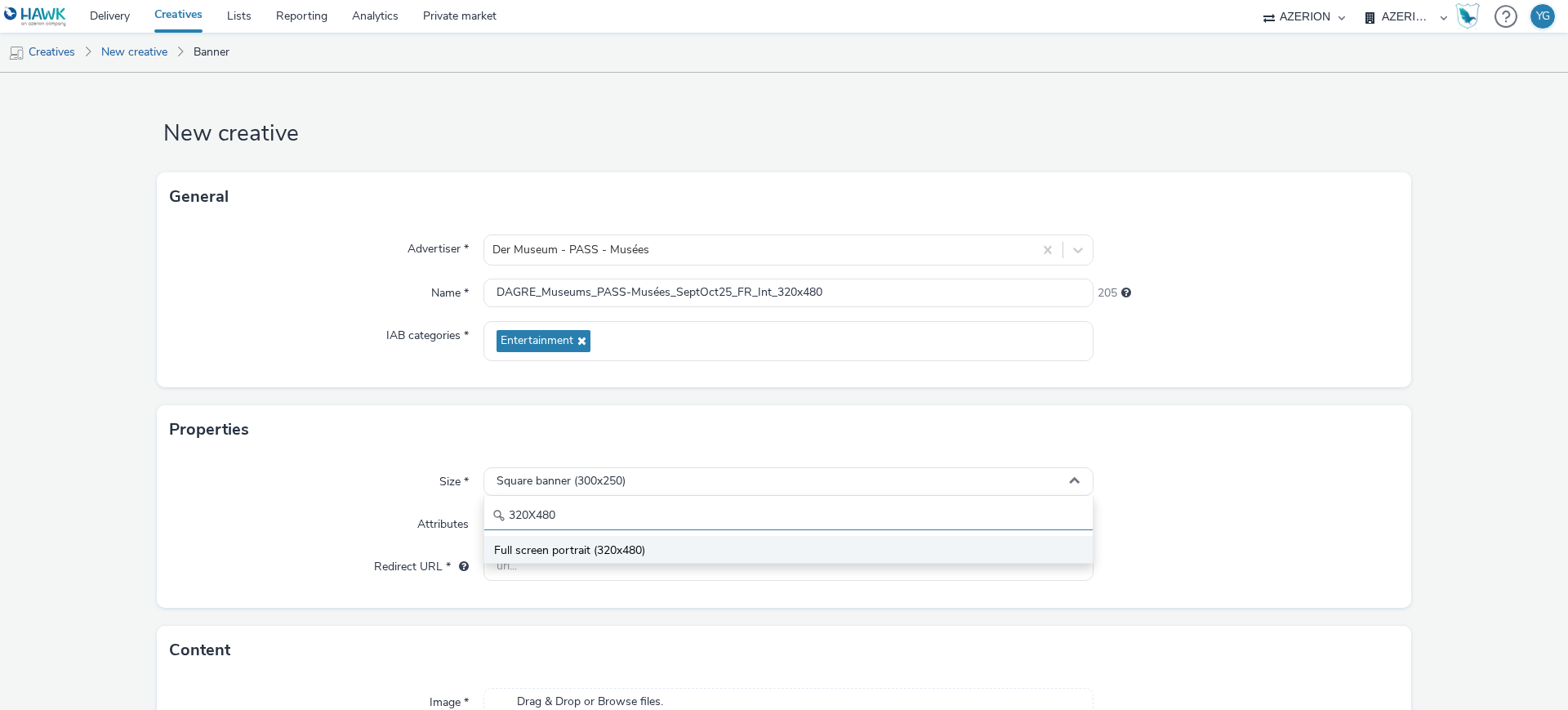
type input "320X480"
click at [588, 550] on span "Full screen portrait (320x480)" at bounding box center [570, 550] width 151 height 16
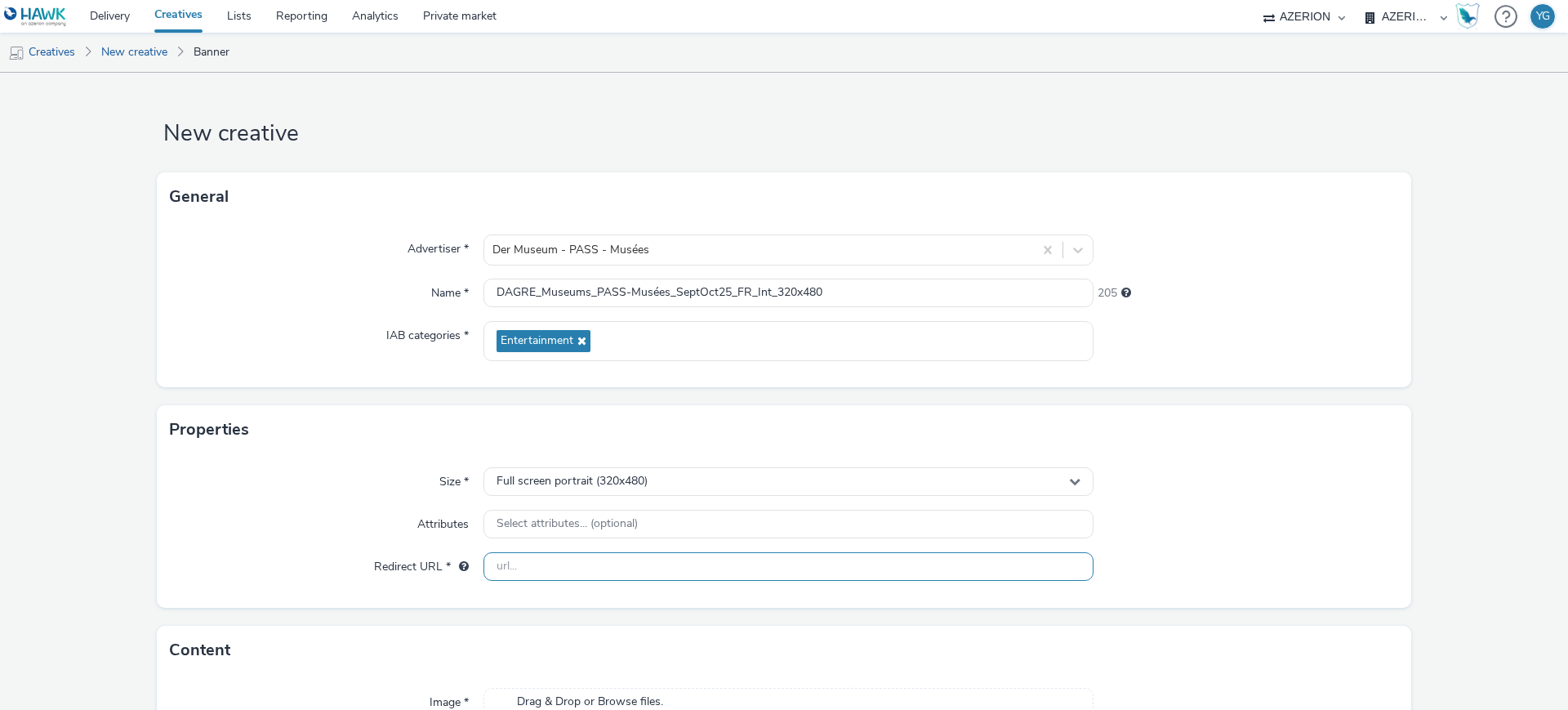
click at [552, 572] on input "text" at bounding box center [788, 566] width 610 height 29
paste input "[URL][DOMAIN_NAME]"
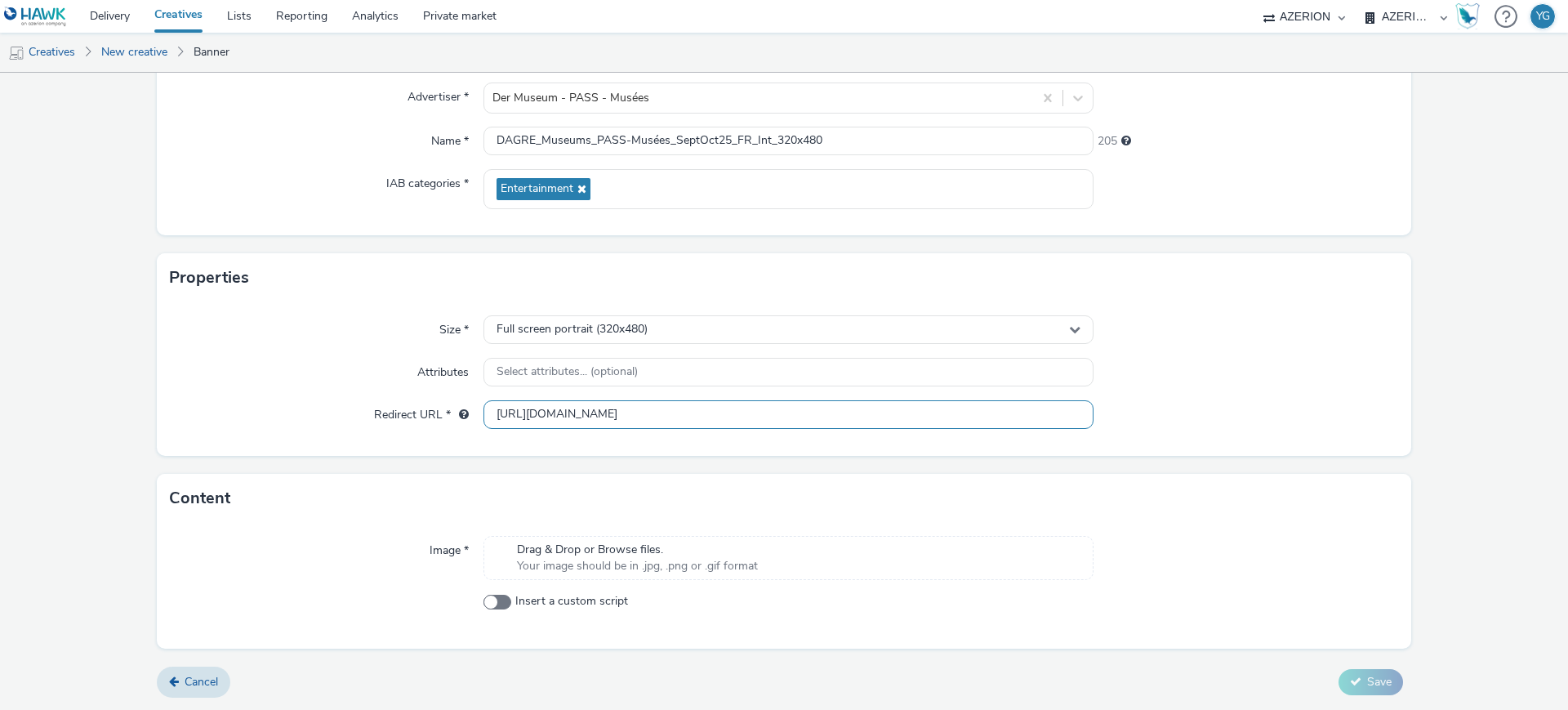
type input "[URL][DOMAIN_NAME]"
click at [699, 560] on span "Your image should be in .jpg, .png or .gif format" at bounding box center [638, 566] width 241 height 16
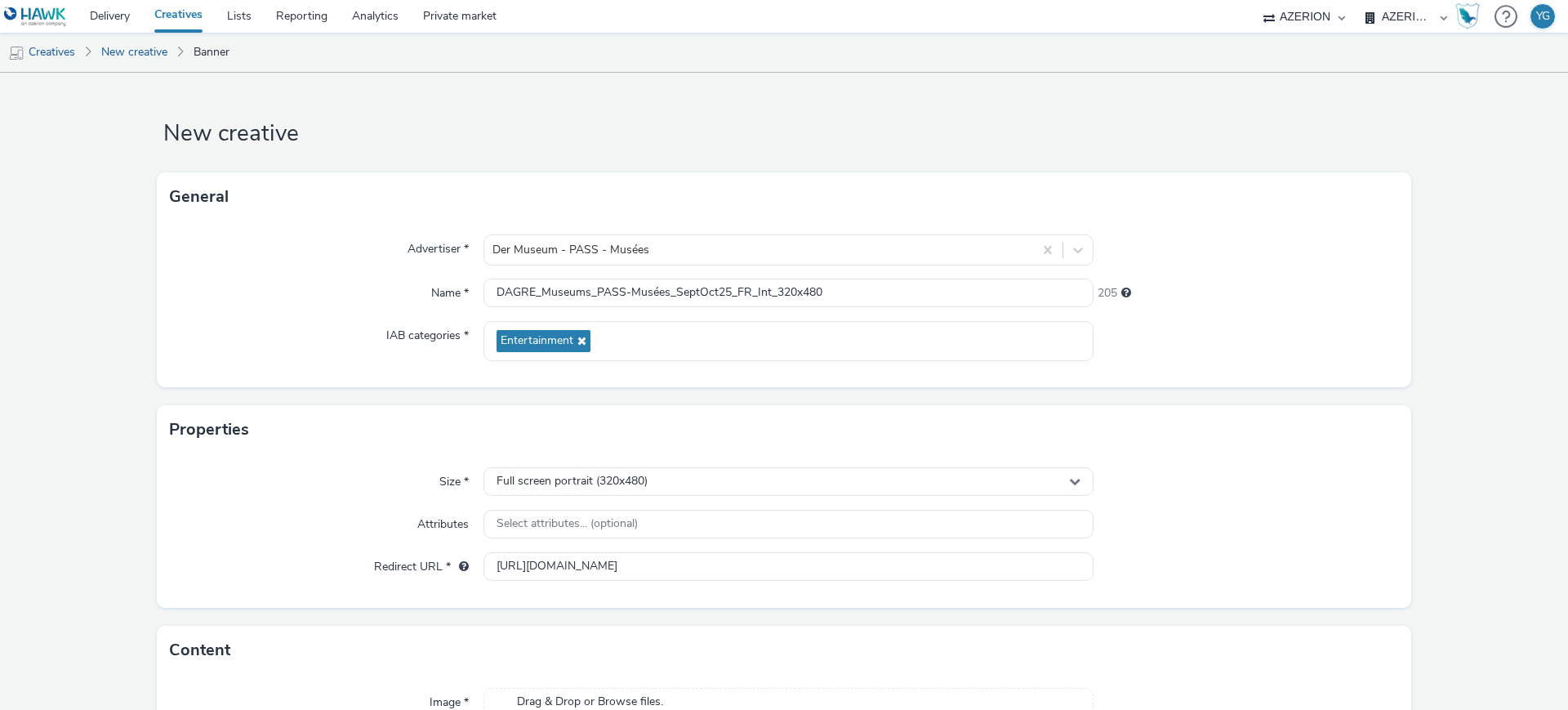
scroll to position [175, 0]
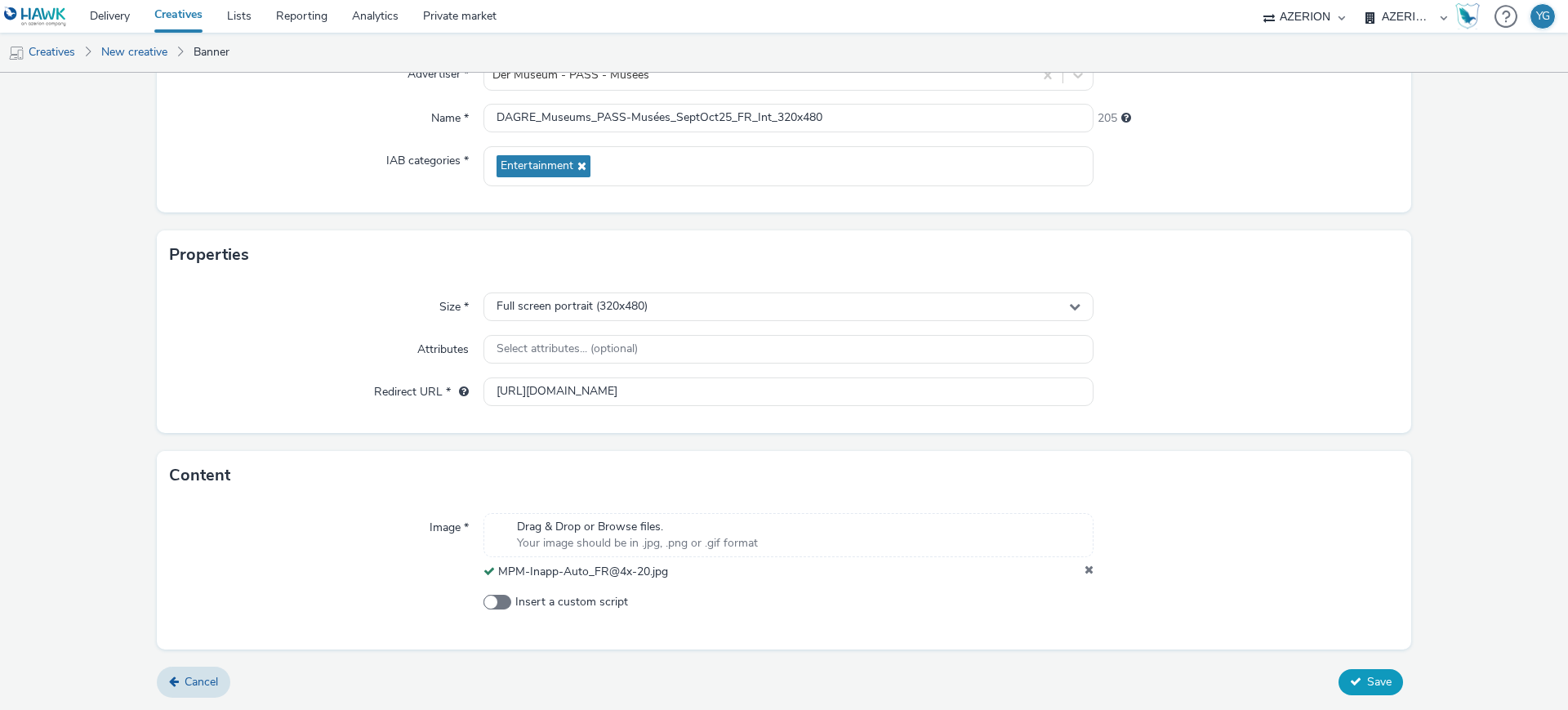
click at [1368, 687] on span "Save" at bounding box center [1379, 681] width 25 height 15
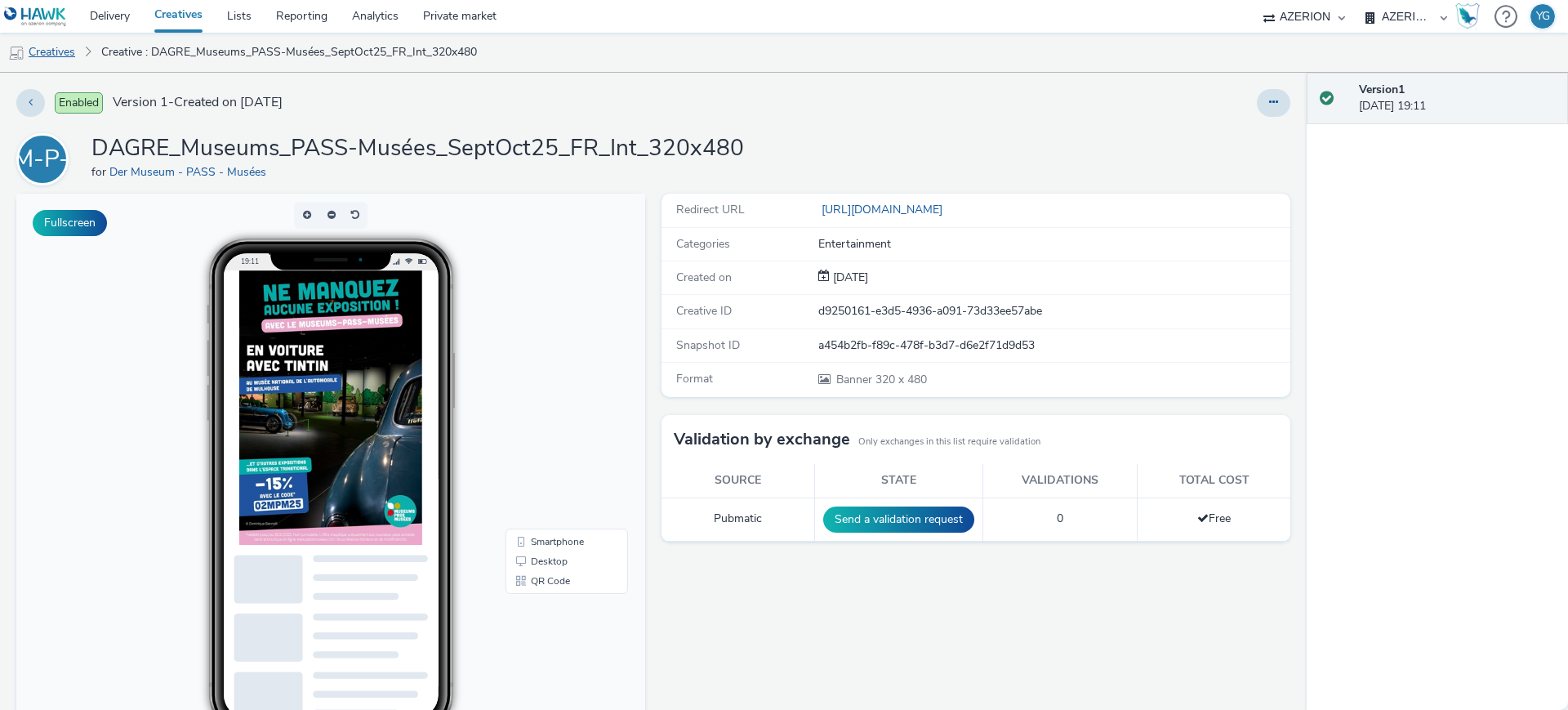
click at [52, 54] on link "Creatives" at bounding box center [42, 52] width 83 height 39
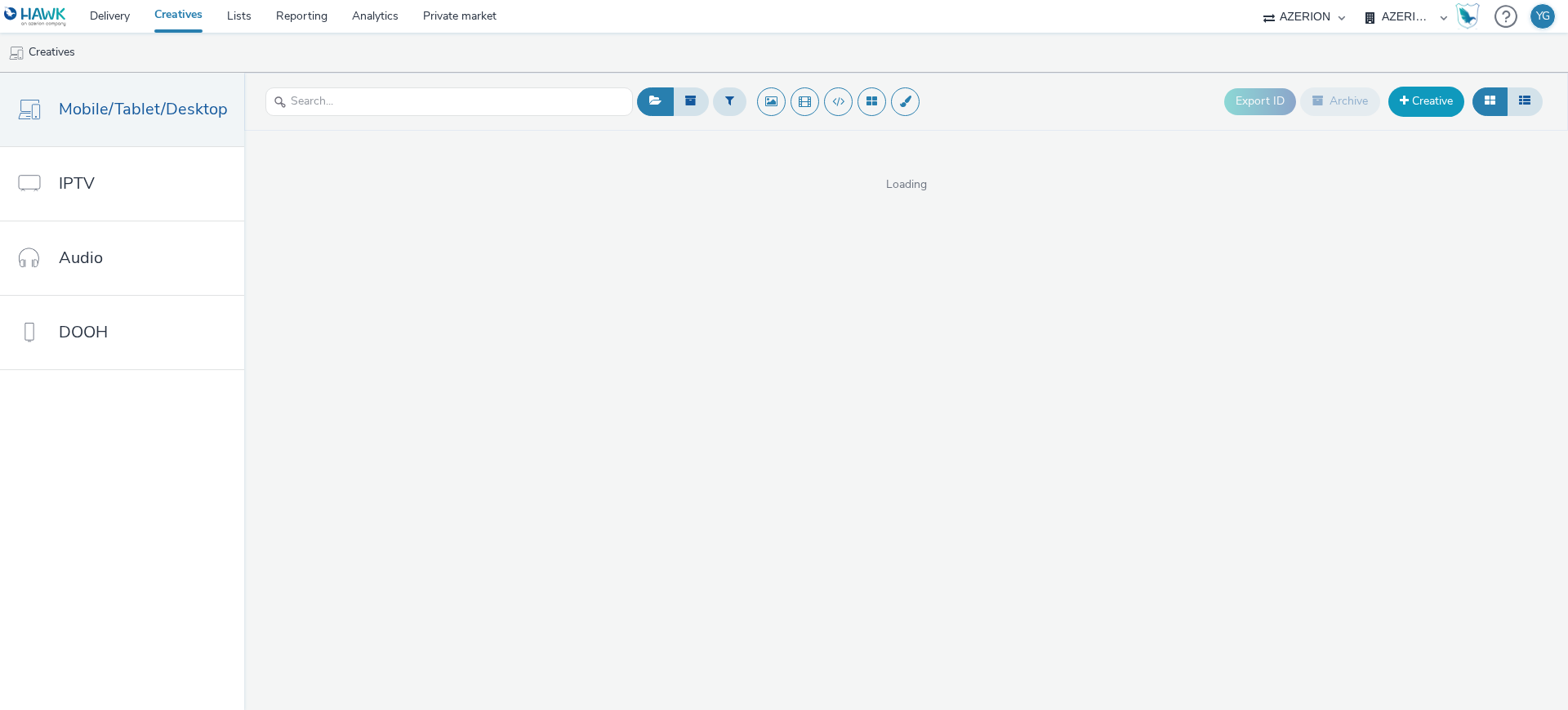
click at [1446, 96] on link "Creative" at bounding box center [1426, 101] width 76 height 30
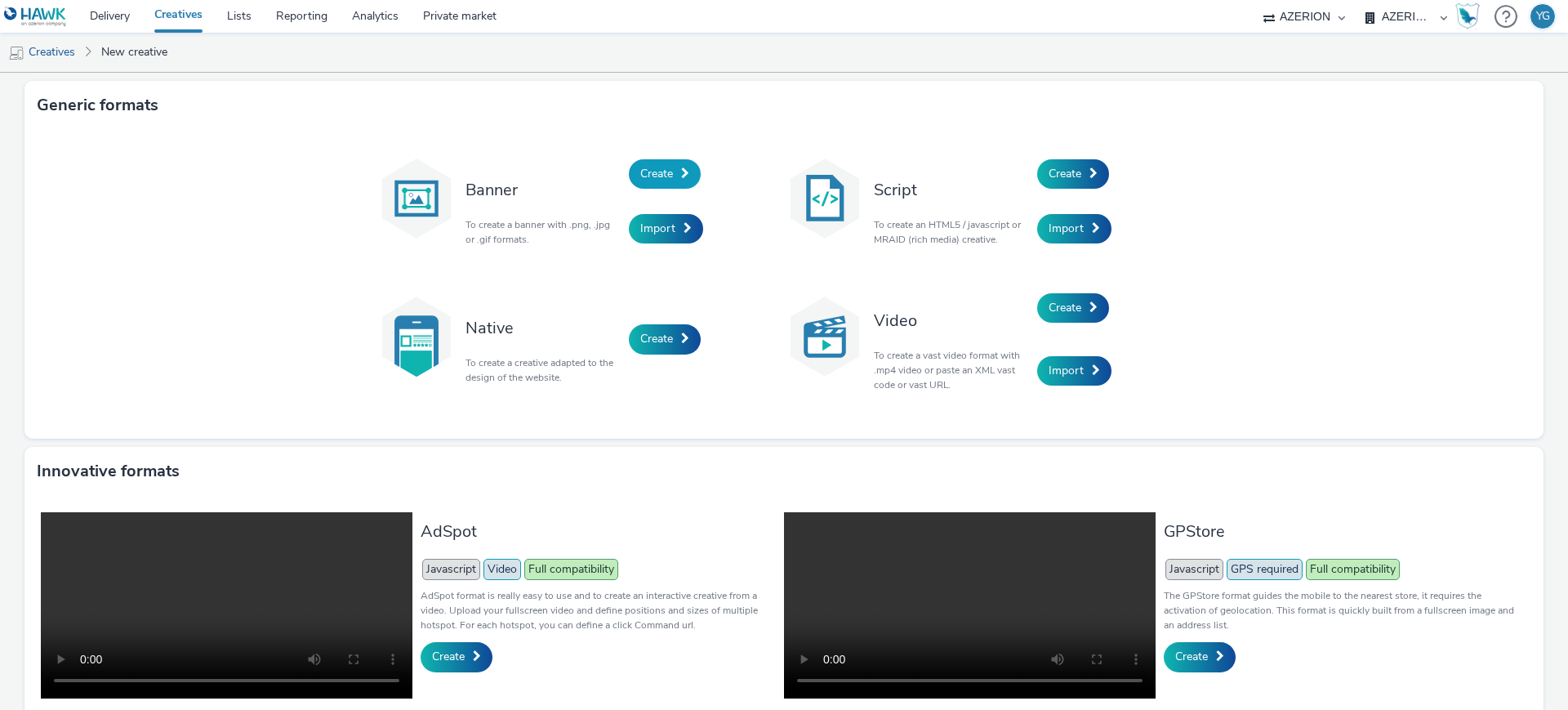
click at [685, 177] on link "Create" at bounding box center [664, 174] width 72 height 30
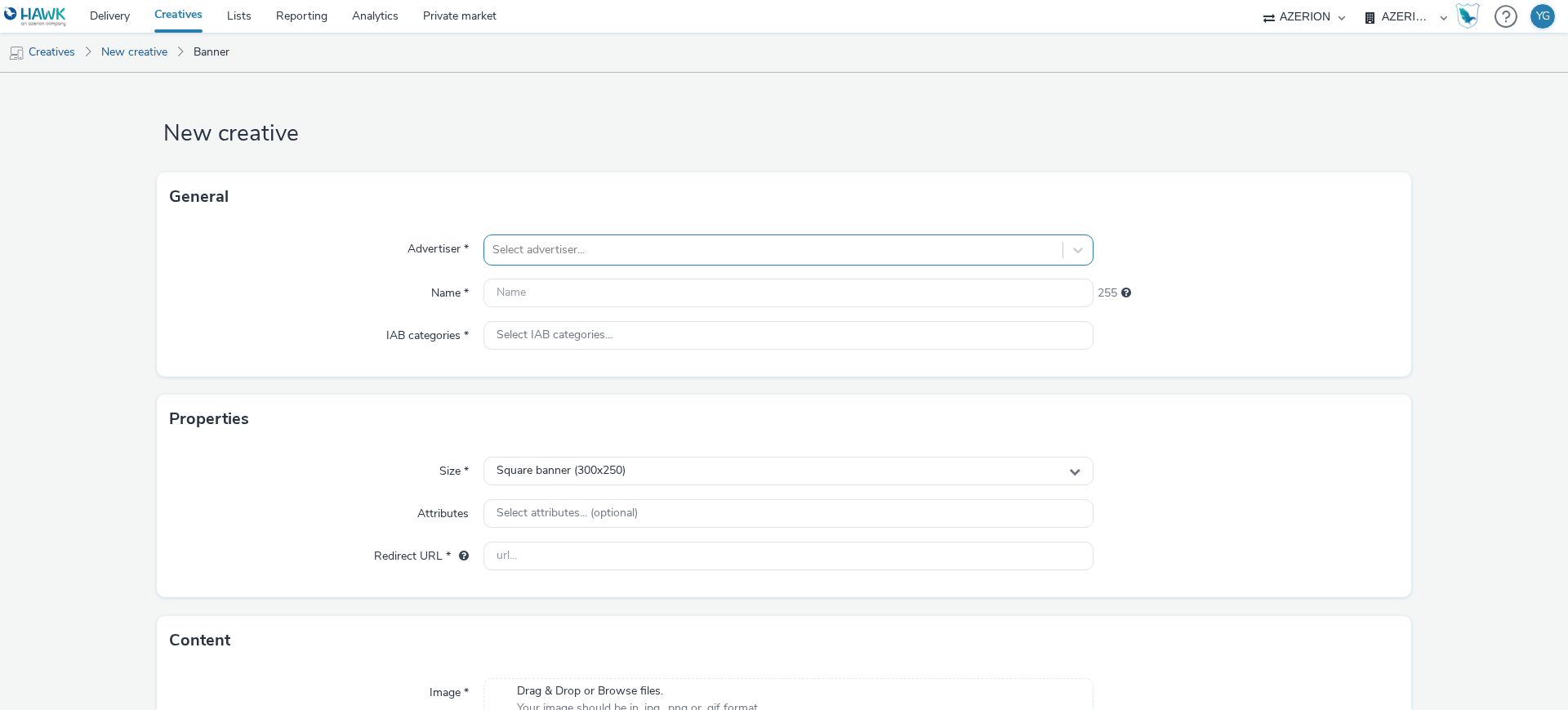
click at [510, 243] on div at bounding box center [774, 250] width 562 height 20
type input "der"
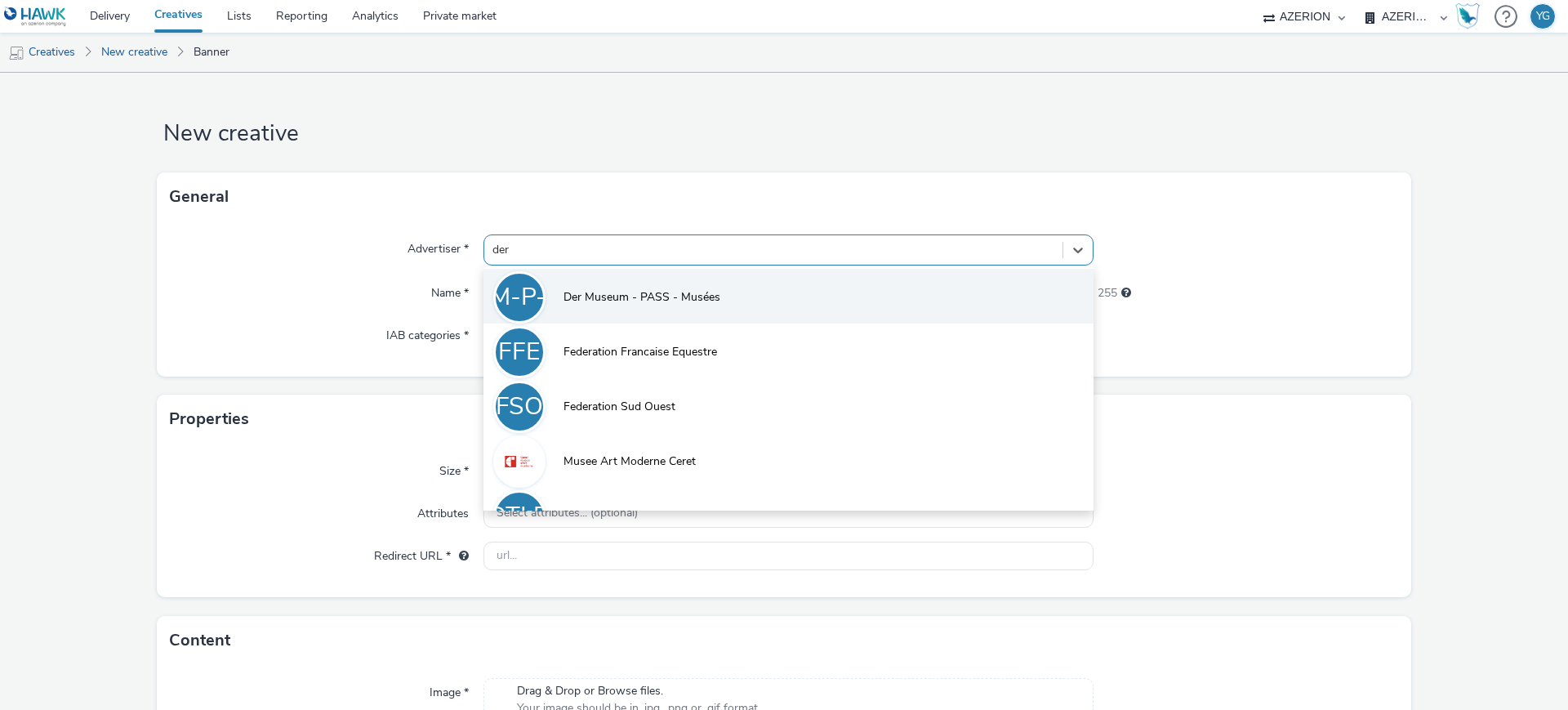
click at [606, 311] on li "DM-P-M Der Museum - PASS - Musées" at bounding box center [788, 296] width 610 height 54
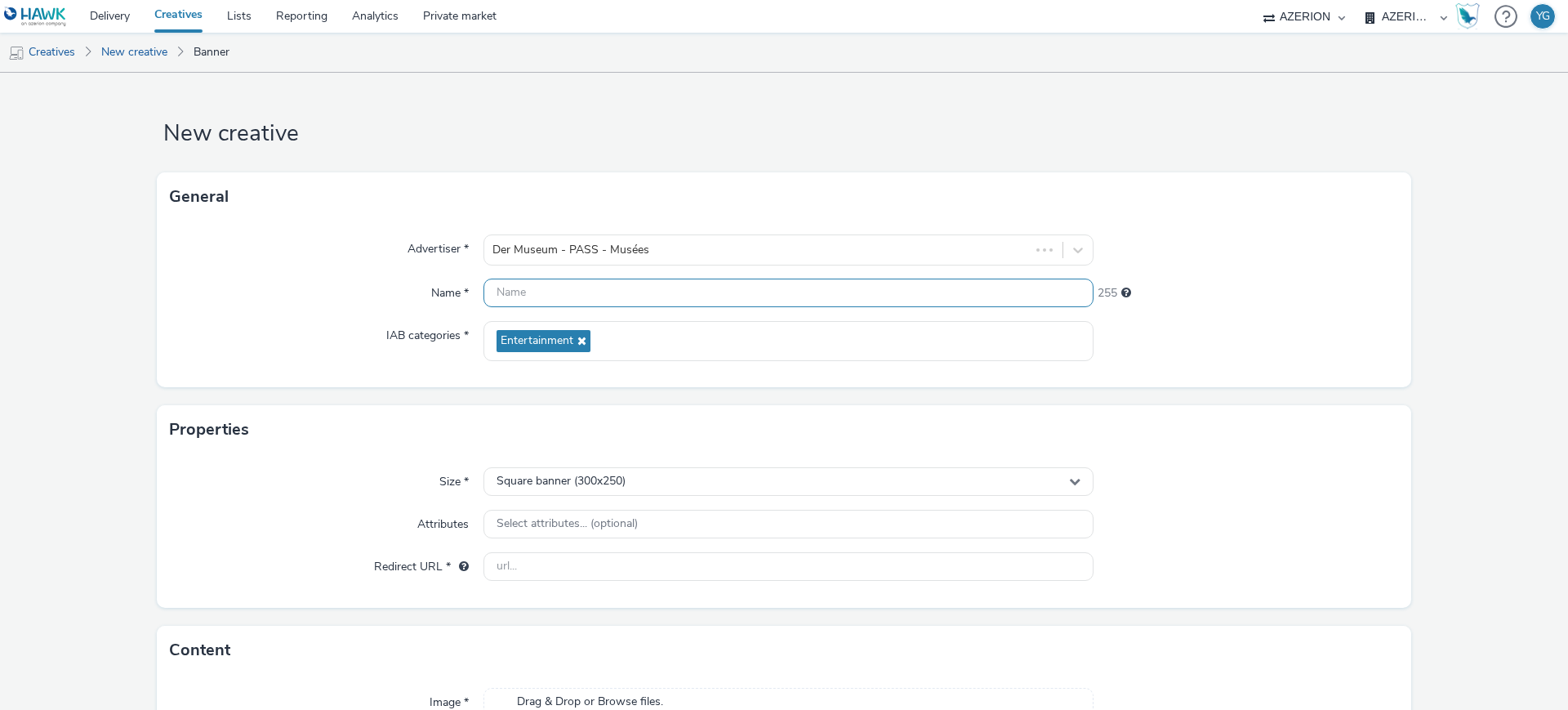
click at [650, 290] on input "text" at bounding box center [788, 293] width 610 height 29
paste input "DAGRE_Museums_PASS-Musées_SeptOct25_Eng_Int_320x480"
drag, startPoint x: 750, startPoint y: 293, endPoint x: 733, endPoint y: 293, distance: 17.0
click at [733, 293] on input "DAGRE_Museums_PASS-Musées_SeptOct25_Eng_Int_320x480" at bounding box center [788, 293] width 610 height 29
type input "DAGRE_Museums_PASS-Musées_SeptOct25_DE_Int_320x480"
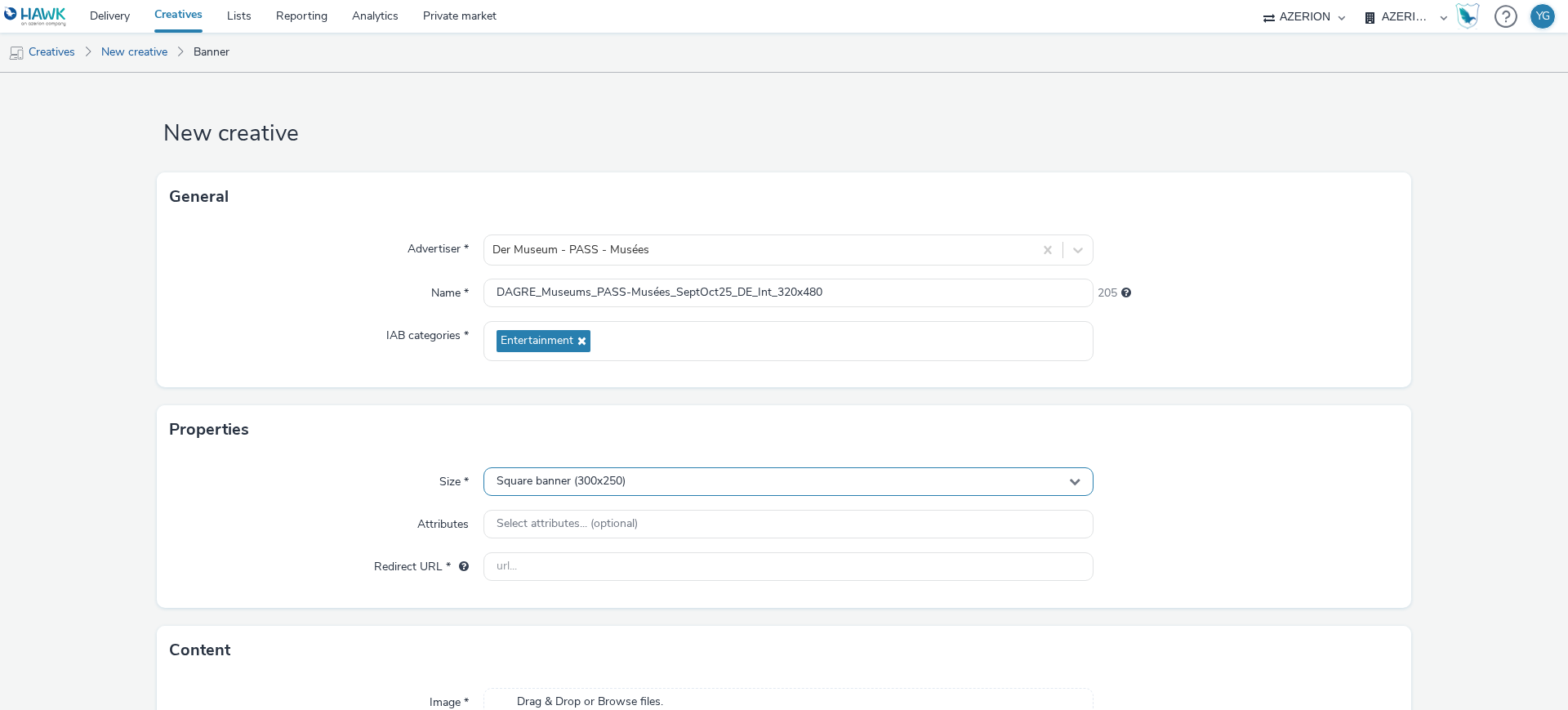
click at [656, 489] on div "Square banner (300x250)" at bounding box center [788, 482] width 610 height 29
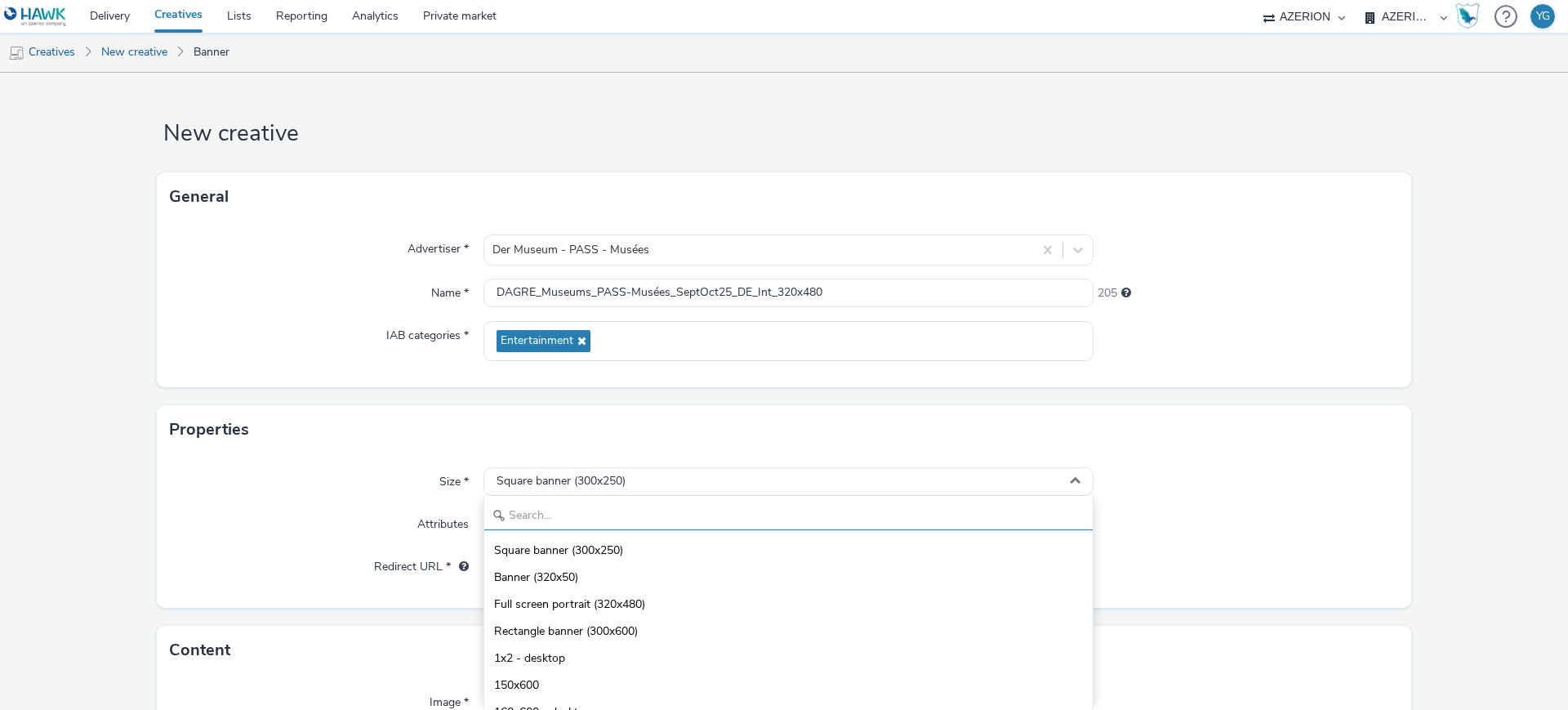
click at [623, 514] on input "text" at bounding box center [788, 516] width 608 height 29
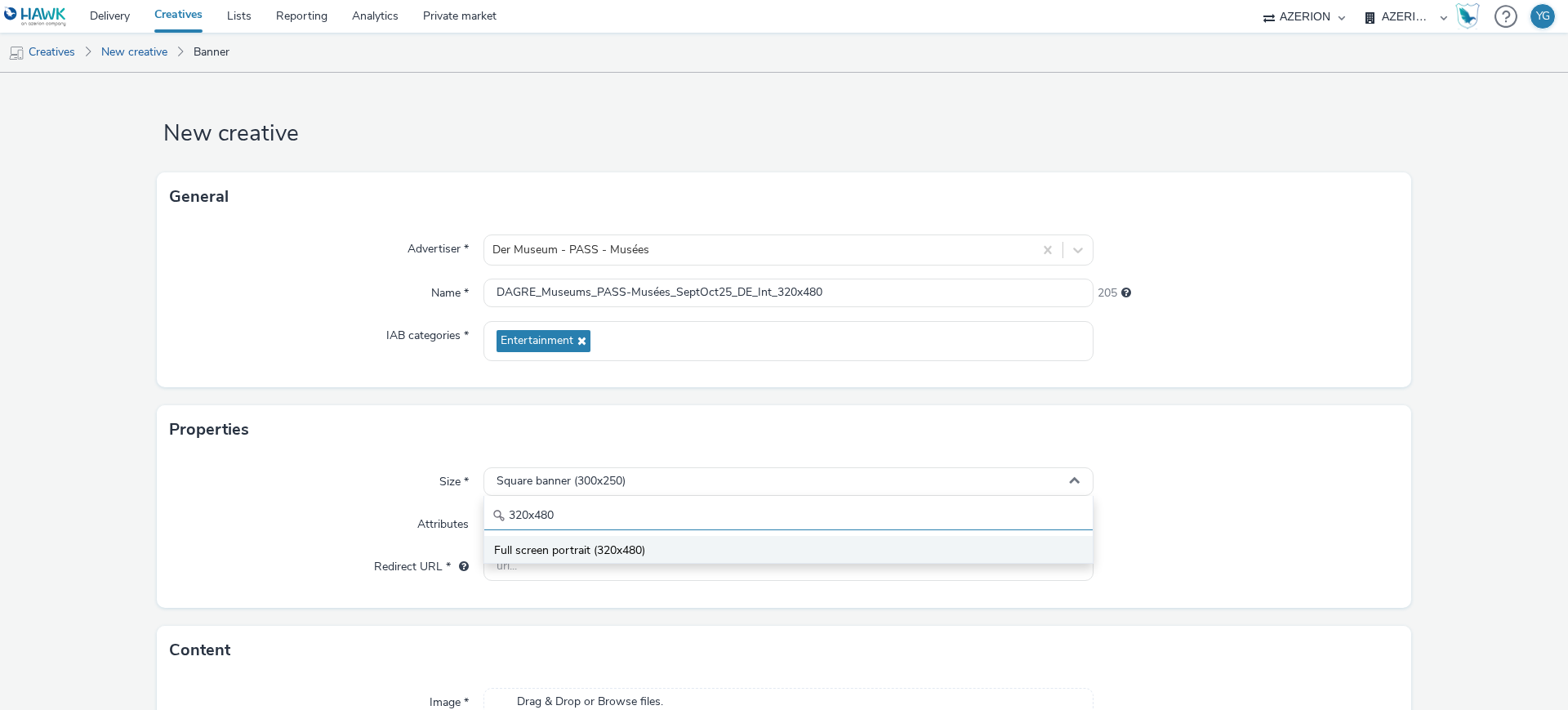
type input "320x480"
click at [640, 544] on span "Full screen portrait (320x480)" at bounding box center [570, 550] width 151 height 16
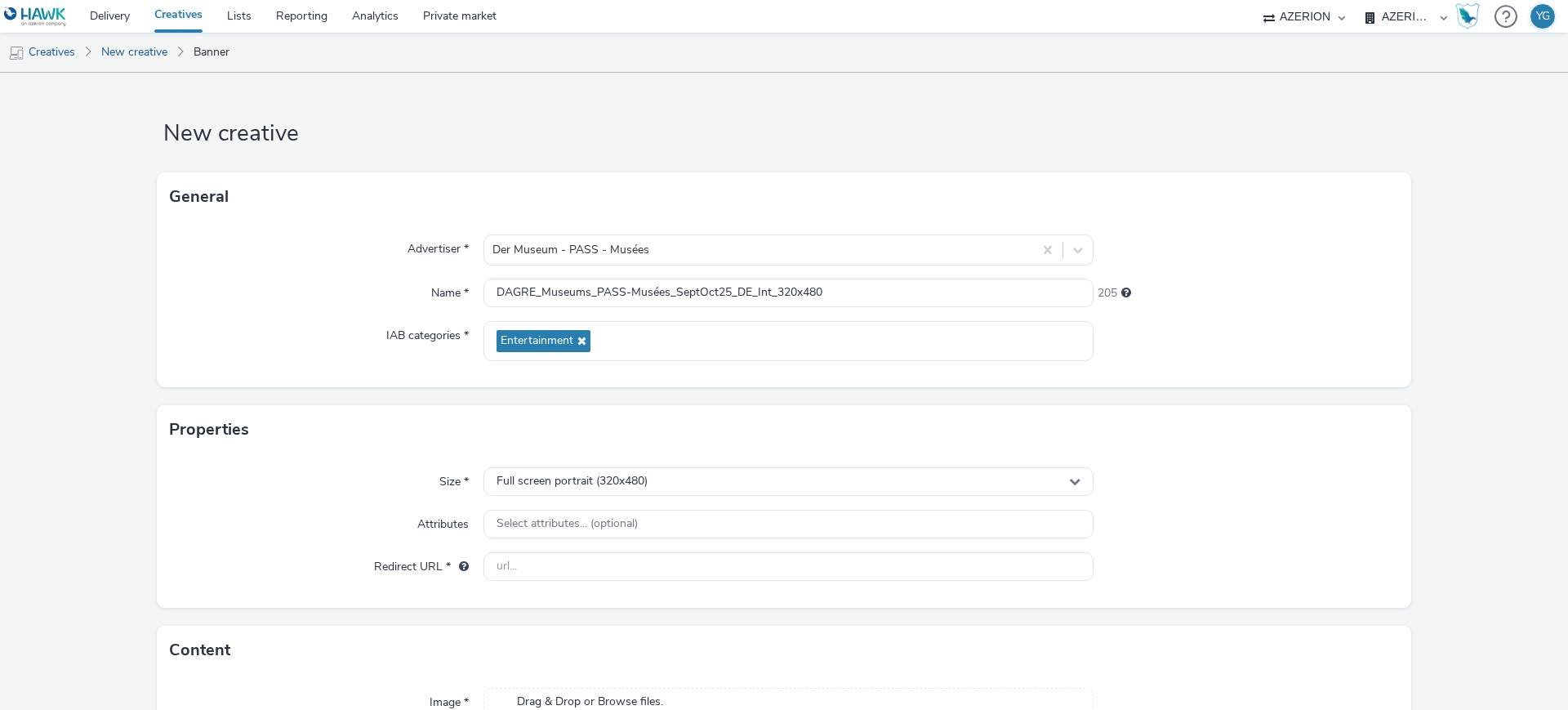
click at [1161, 521] on div at bounding box center [1247, 524] width 306 height 30
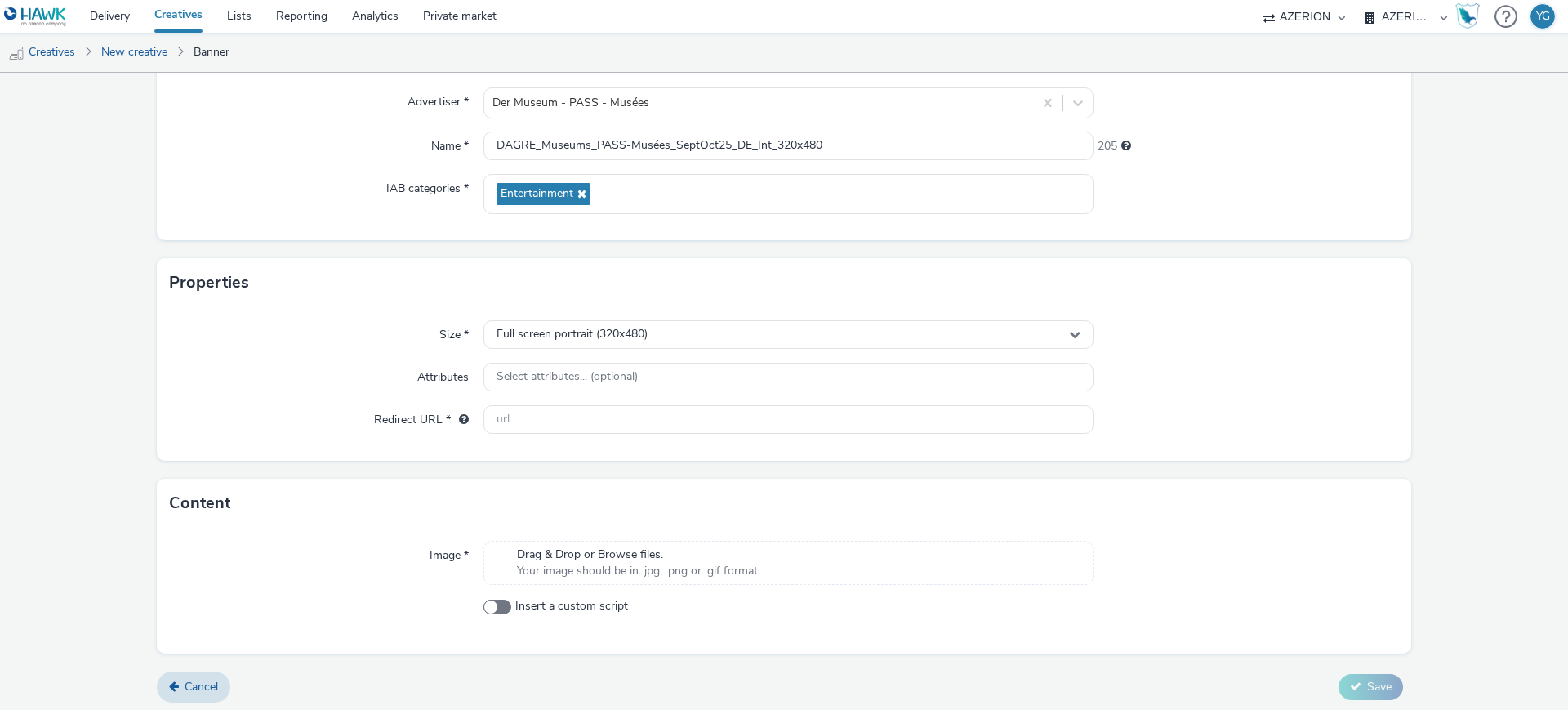
scroll to position [152, 0]
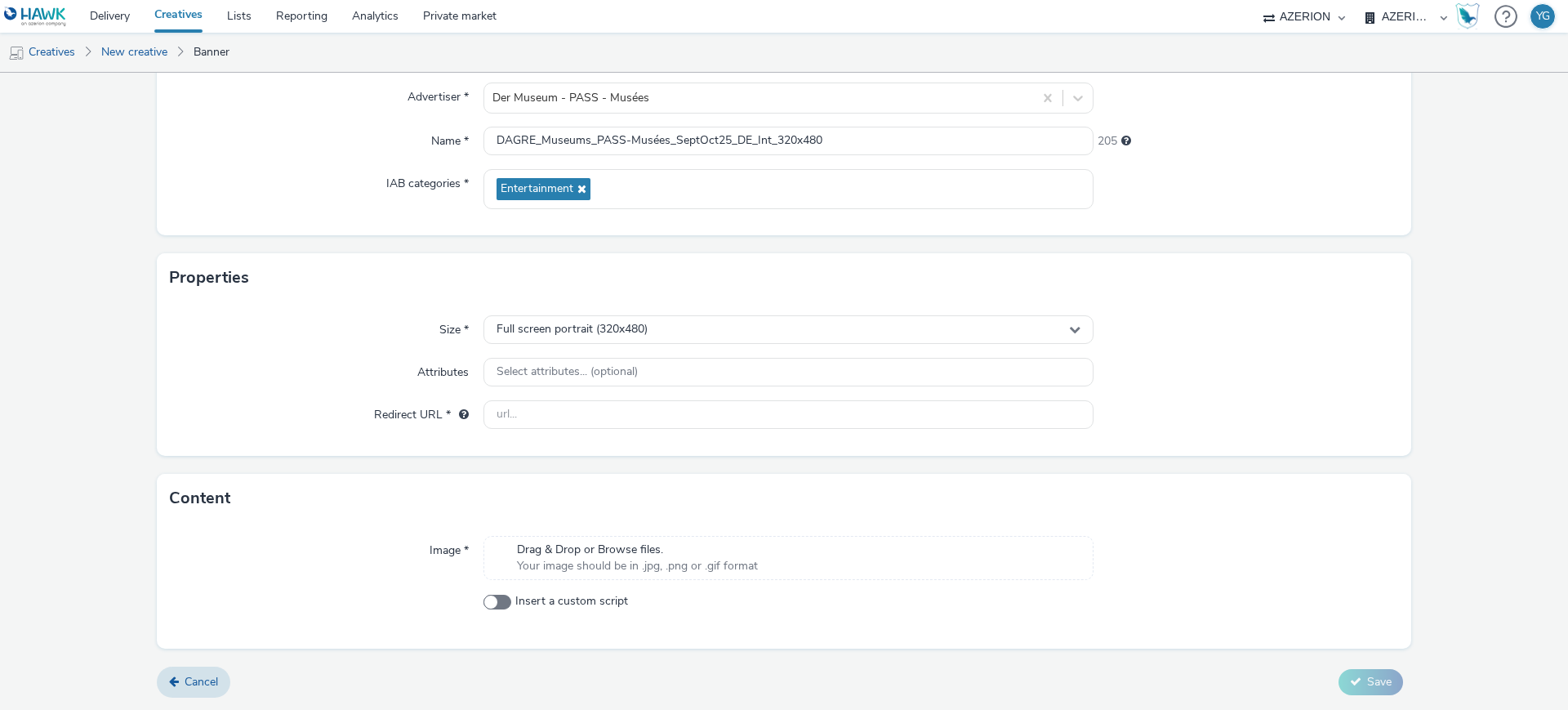
click at [770, 549] on div "Drag & Drop or Browse files. Your image should be in .jpg, .png or .gif format" at bounding box center [788, 558] width 610 height 44
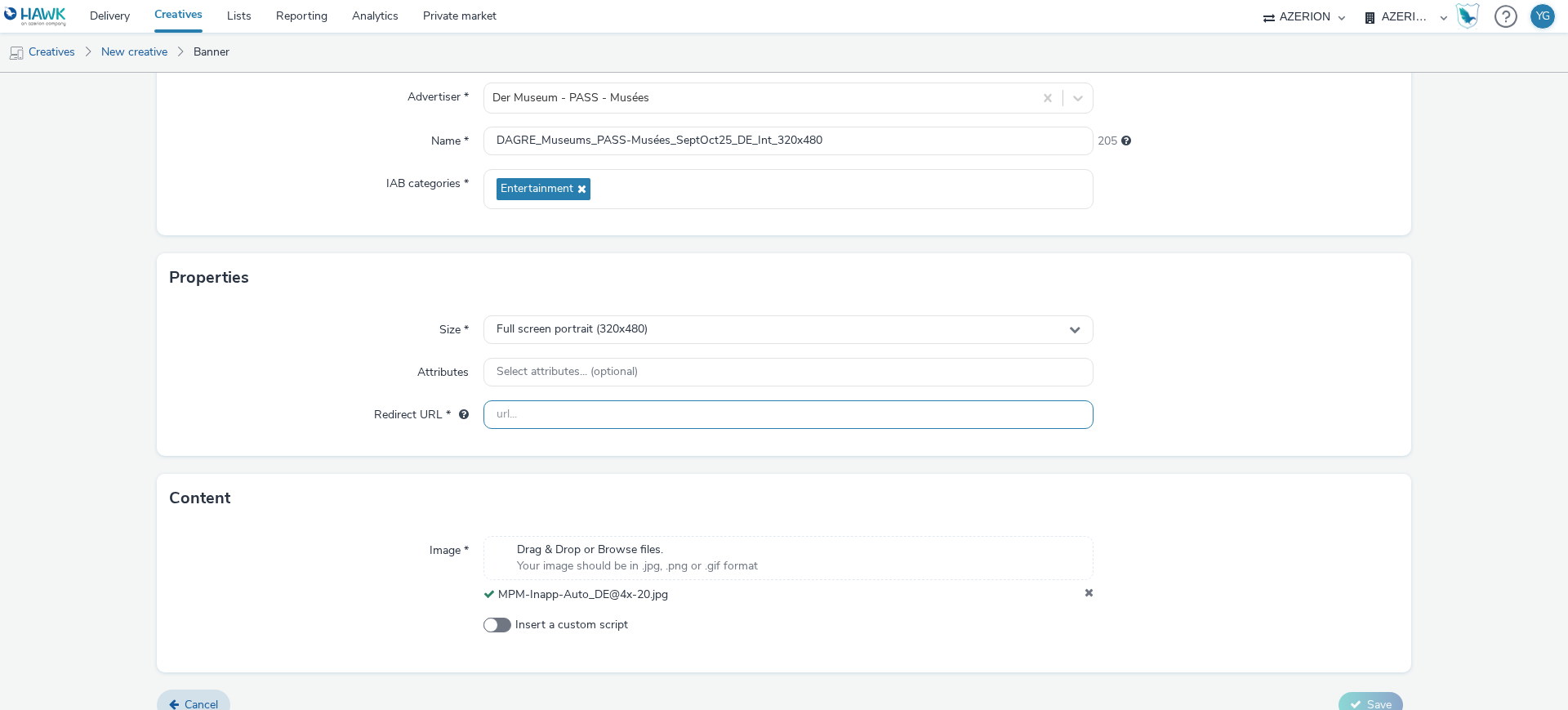
click at [542, 421] on input "text" at bounding box center [788, 414] width 610 height 29
paste input "[URL][DOMAIN_NAME]"
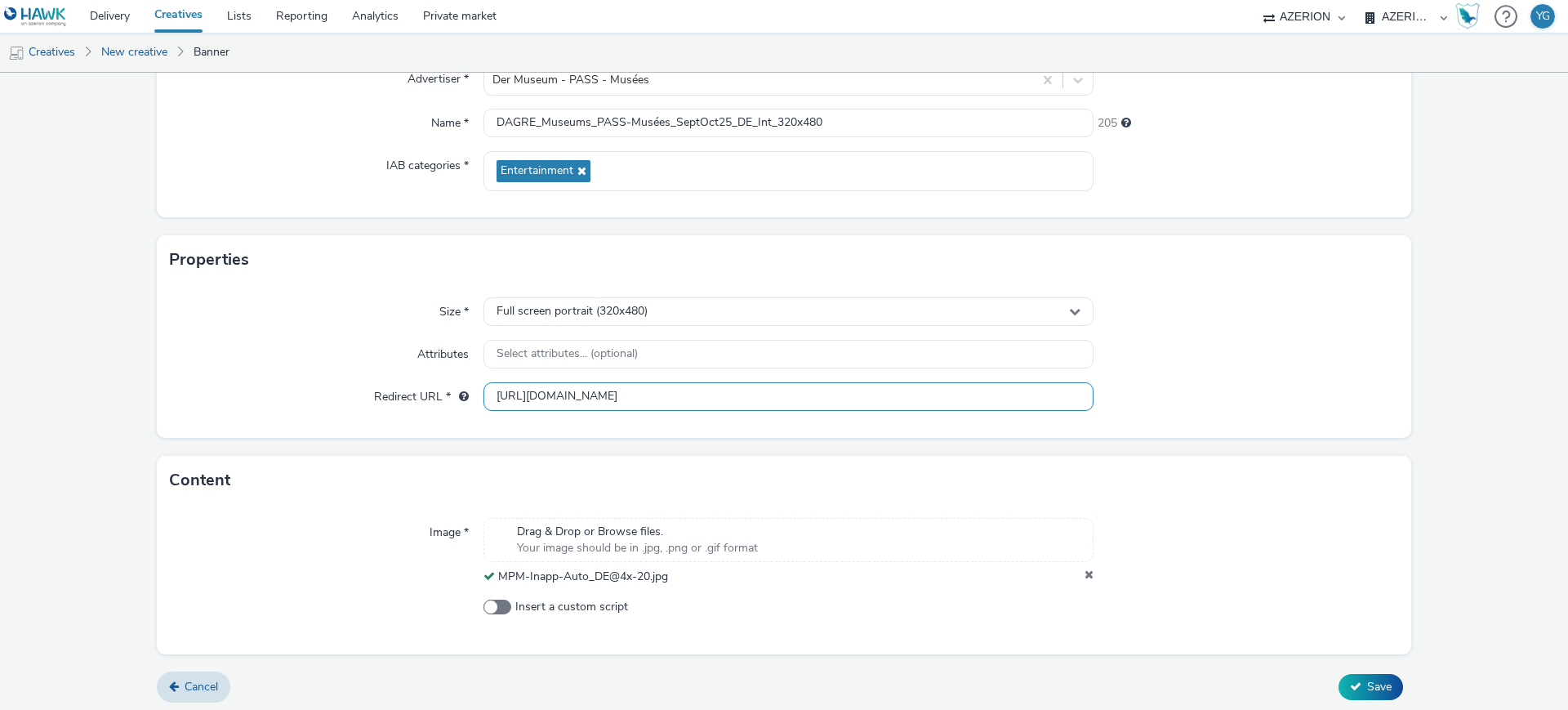
scroll to position [175, 0]
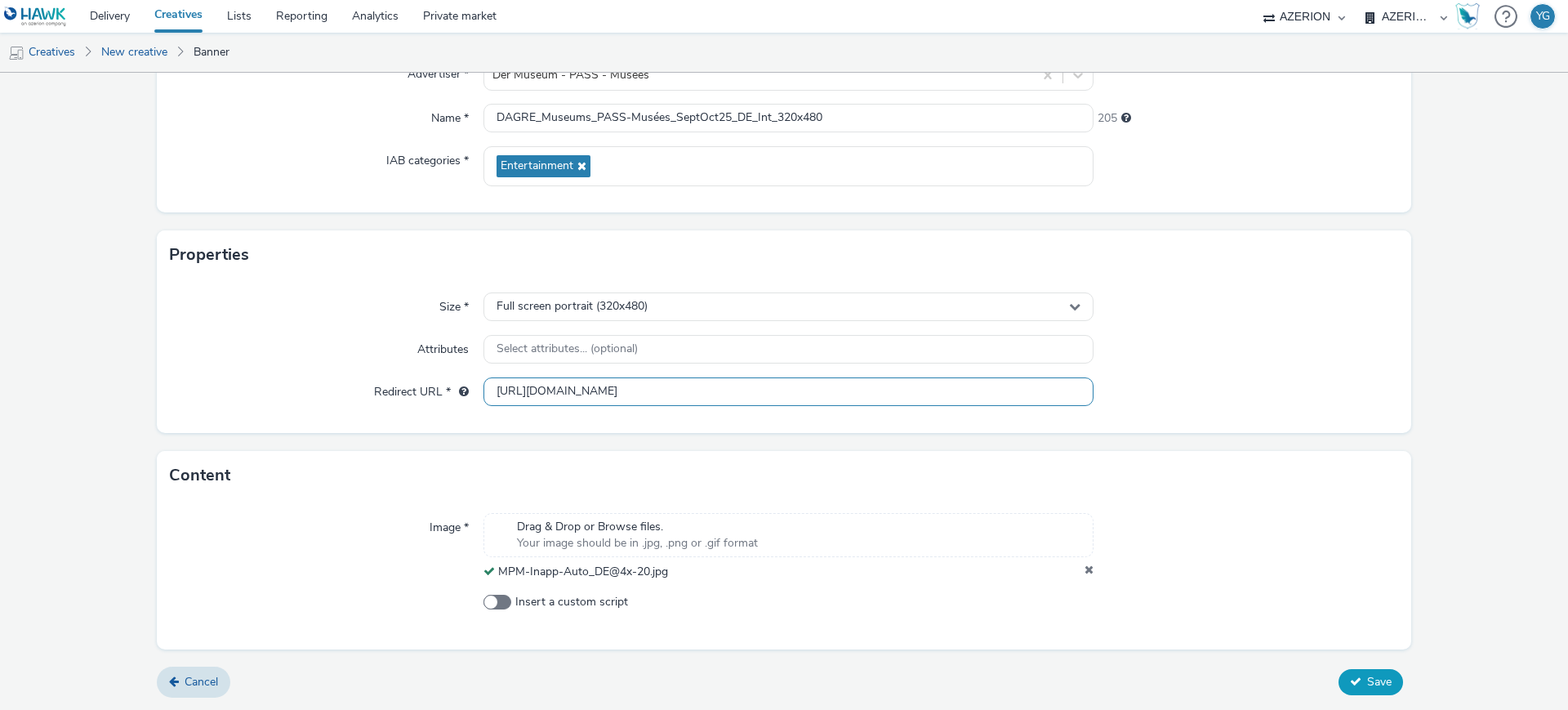
type input "[URL][DOMAIN_NAME]"
click at [1368, 679] on span "Save" at bounding box center [1379, 681] width 25 height 15
